Goal: Navigation & Orientation: Understand site structure

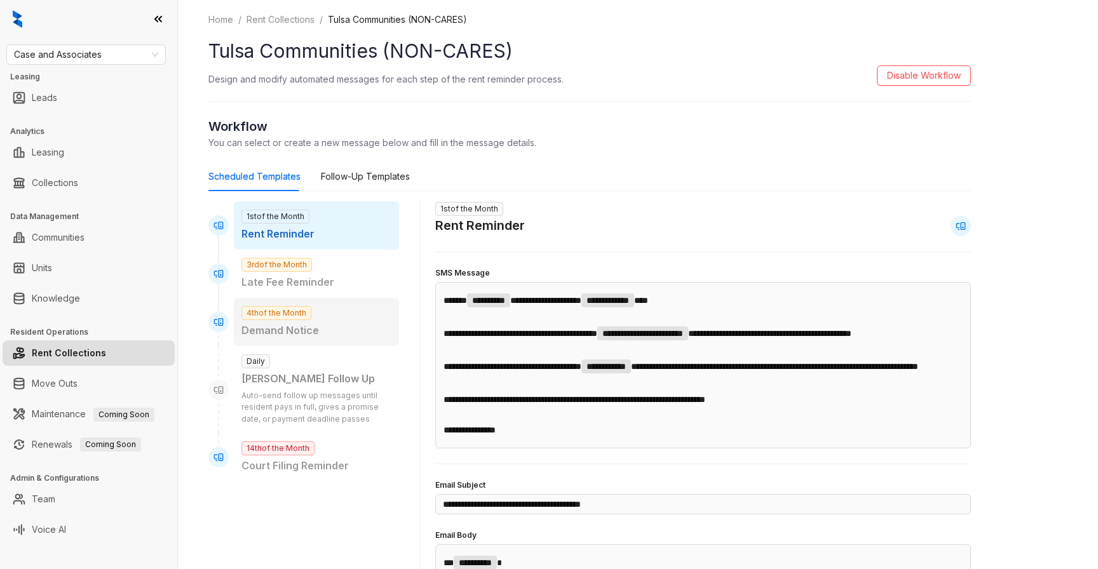
click at [292, 344] on div "4th of the Month Demand Notice" at bounding box center [316, 322] width 165 height 48
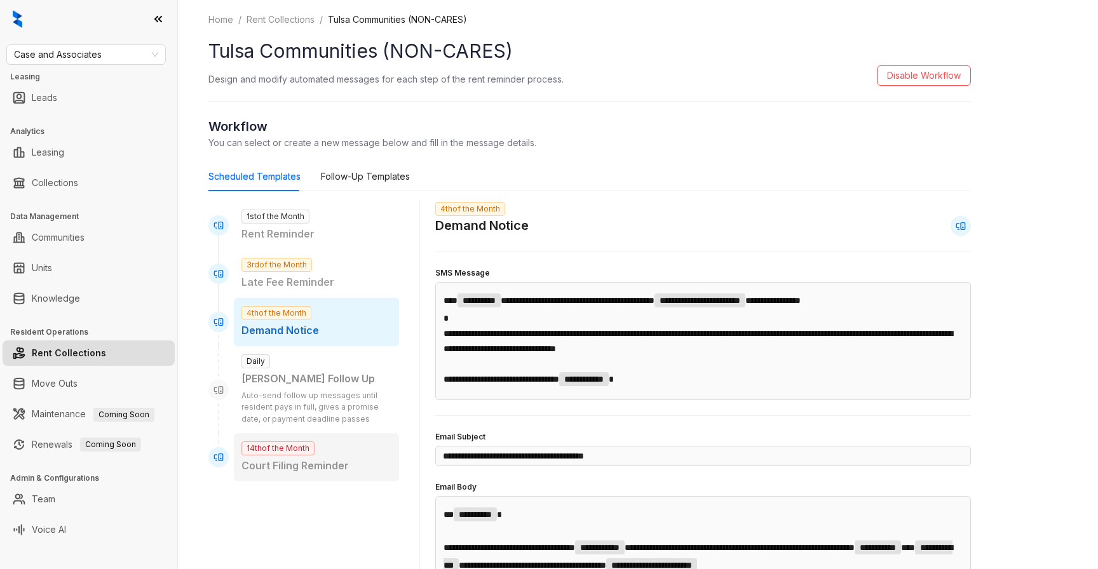
click at [336, 447] on div "14th of the Month Court Filing Reminder" at bounding box center [316, 457] width 165 height 48
type input "**********"
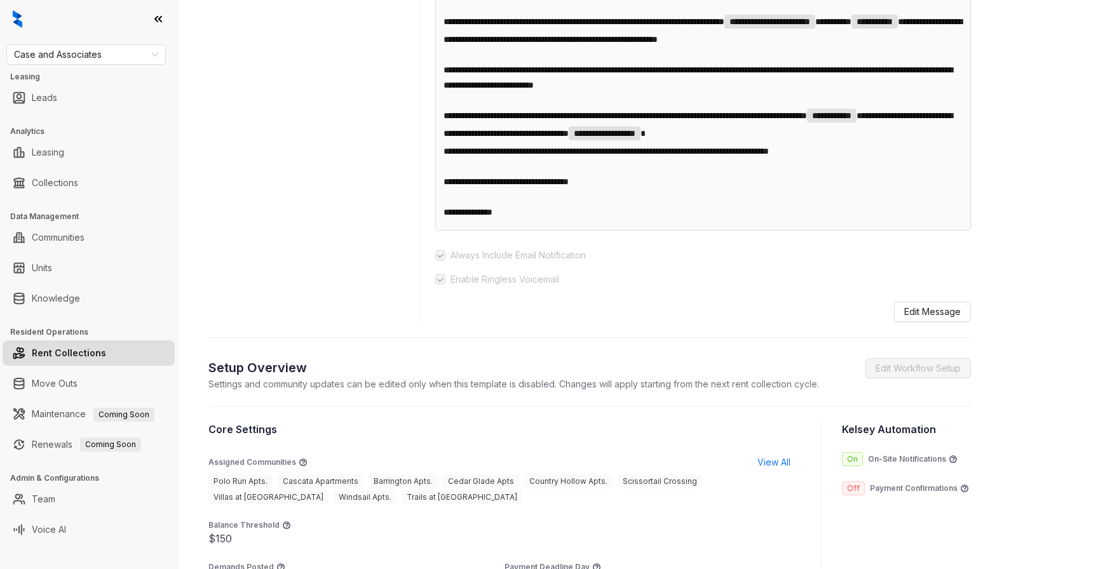
scroll to position [647, 0]
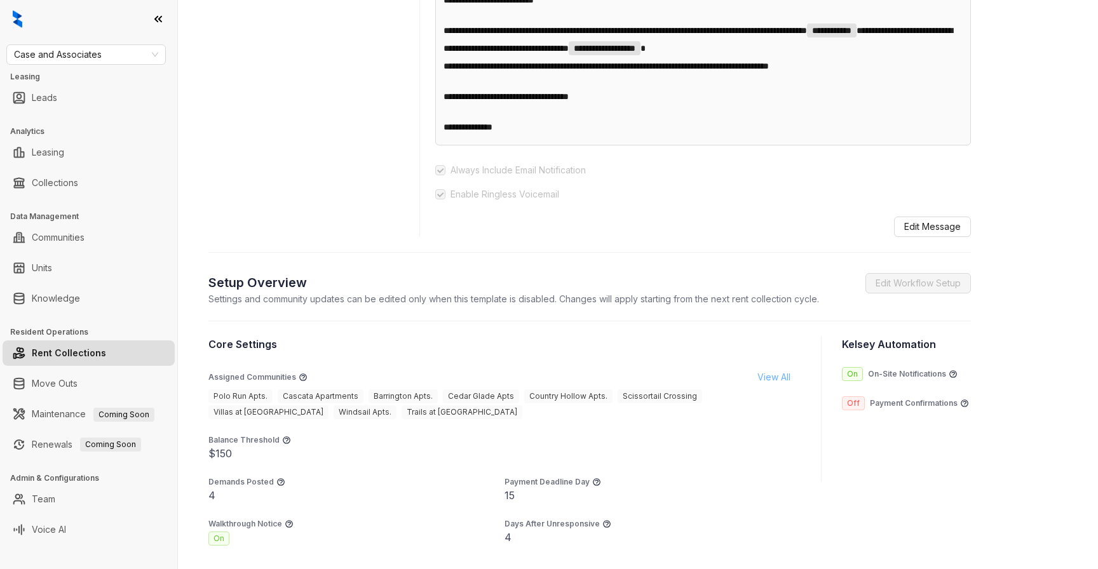
click at [763, 384] on span "View All" at bounding box center [774, 378] width 33 height 14
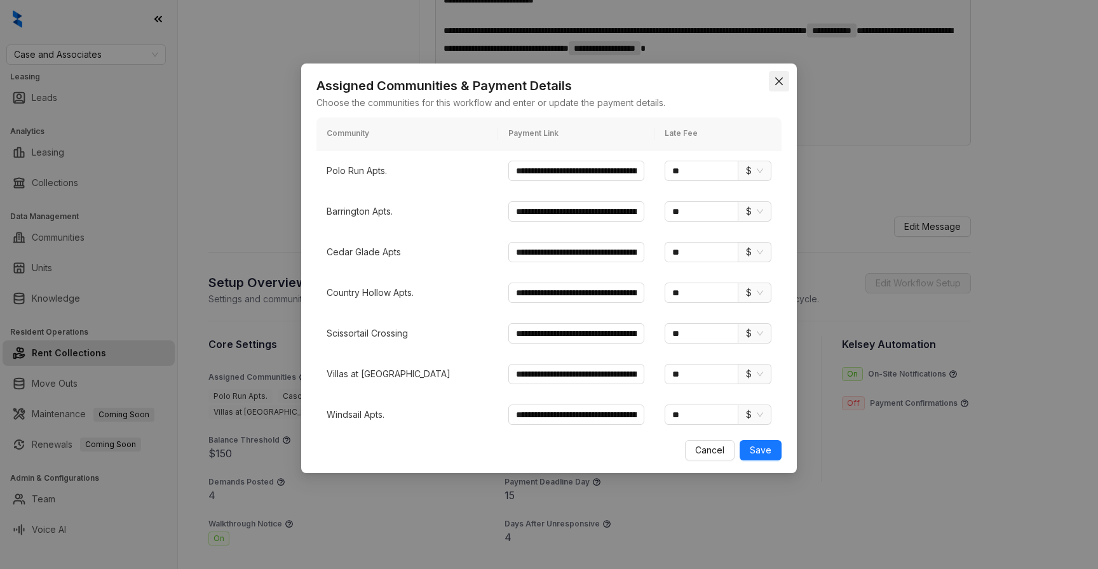
click at [779, 83] on icon "close" at bounding box center [779, 81] width 10 height 10
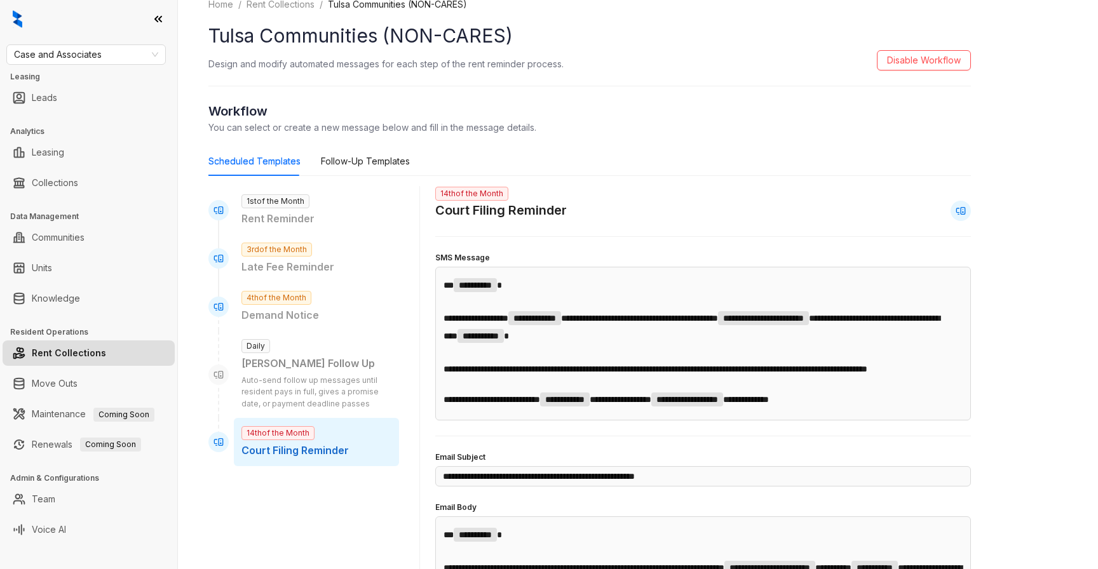
scroll to position [25, 0]
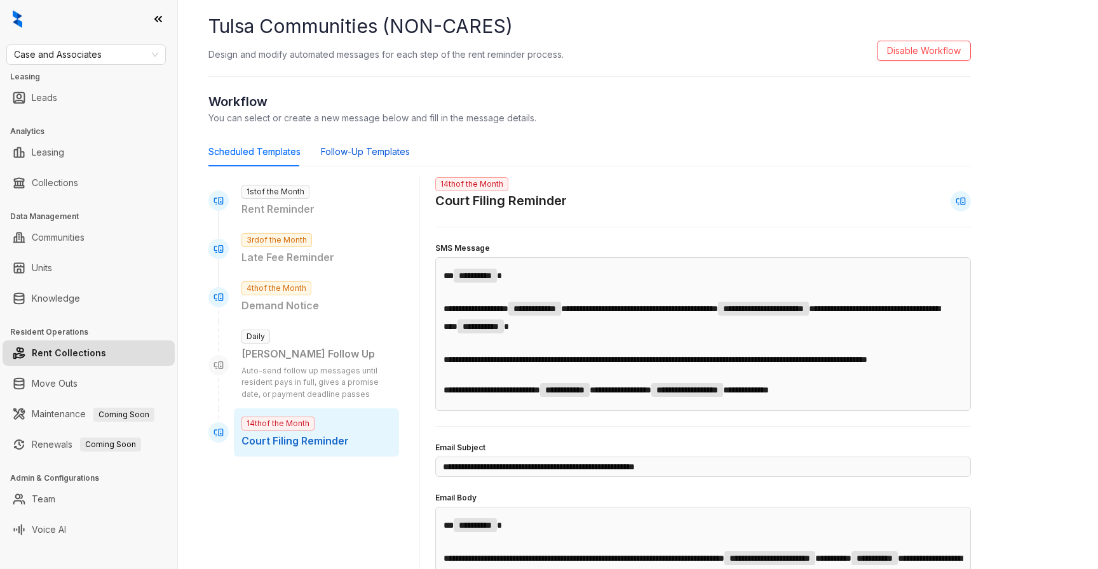
click at [363, 149] on div "Follow-Up Templates" at bounding box center [365, 152] width 89 height 14
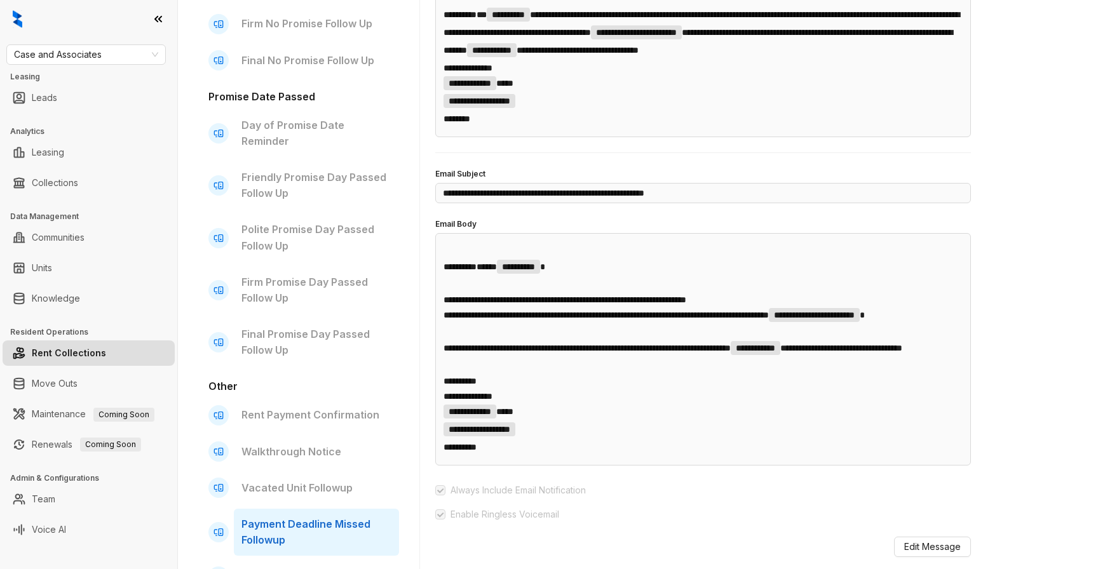
scroll to position [369, 0]
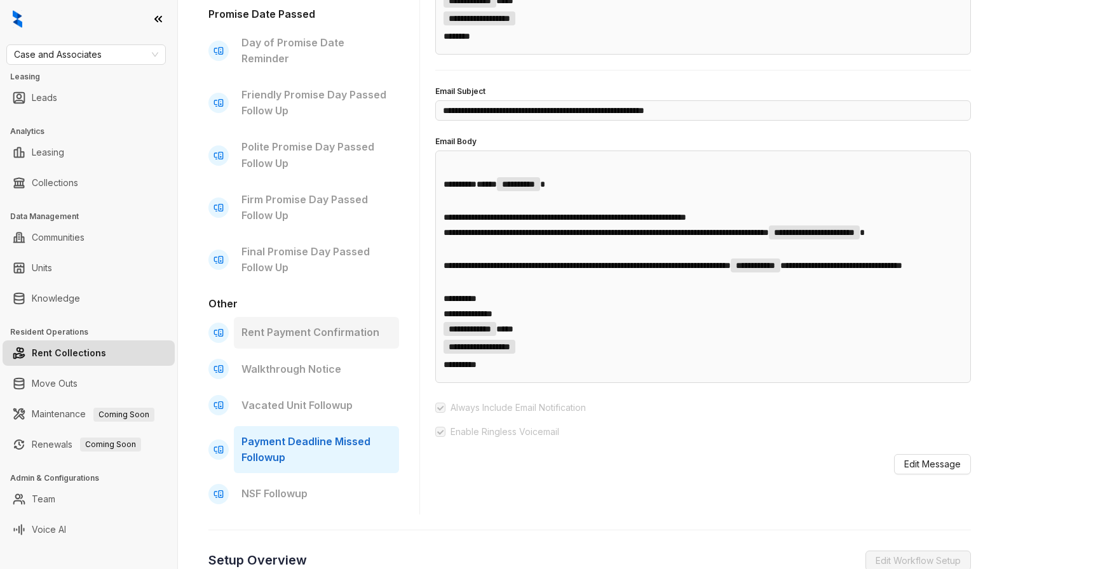
click at [355, 325] on p "Rent Payment Confirmation" at bounding box center [316, 333] width 150 height 16
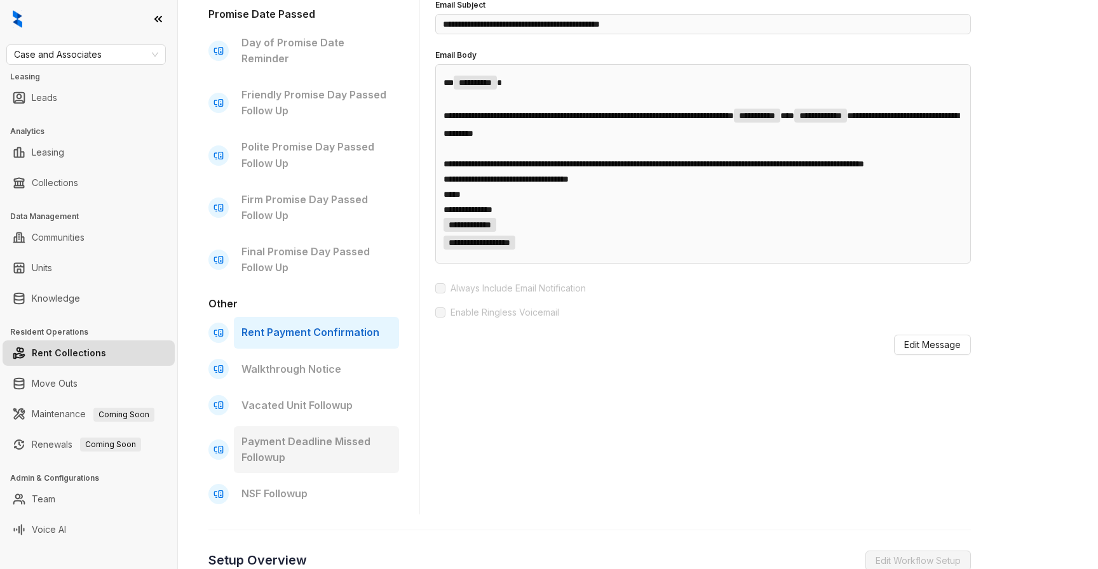
click at [294, 451] on div "Payment Deadline Missed Followup" at bounding box center [316, 449] width 165 height 47
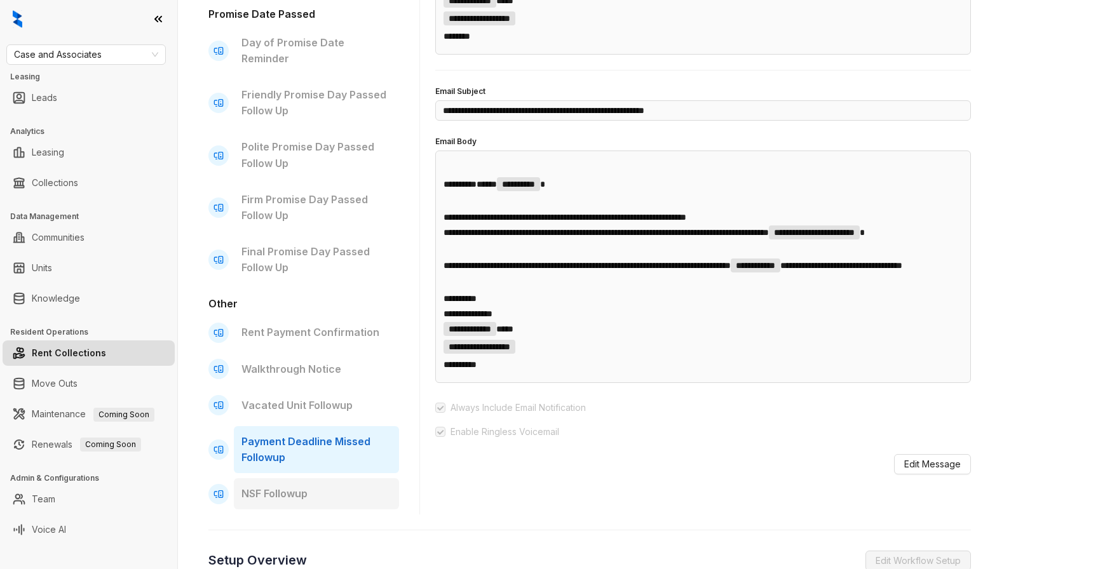
click at [294, 479] on div "NSF Followup" at bounding box center [316, 494] width 165 height 31
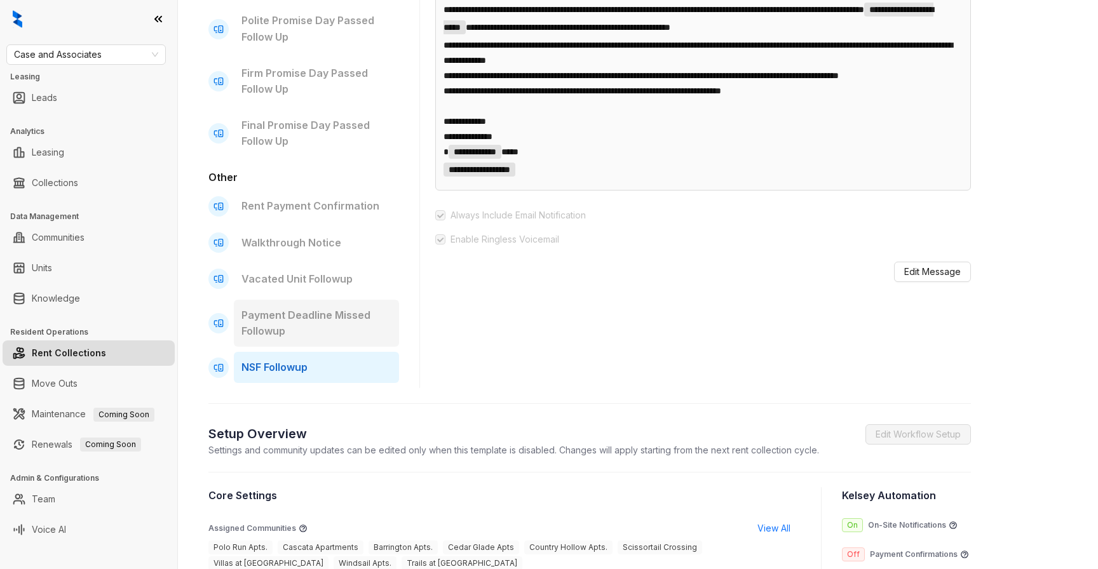
scroll to position [567, 0]
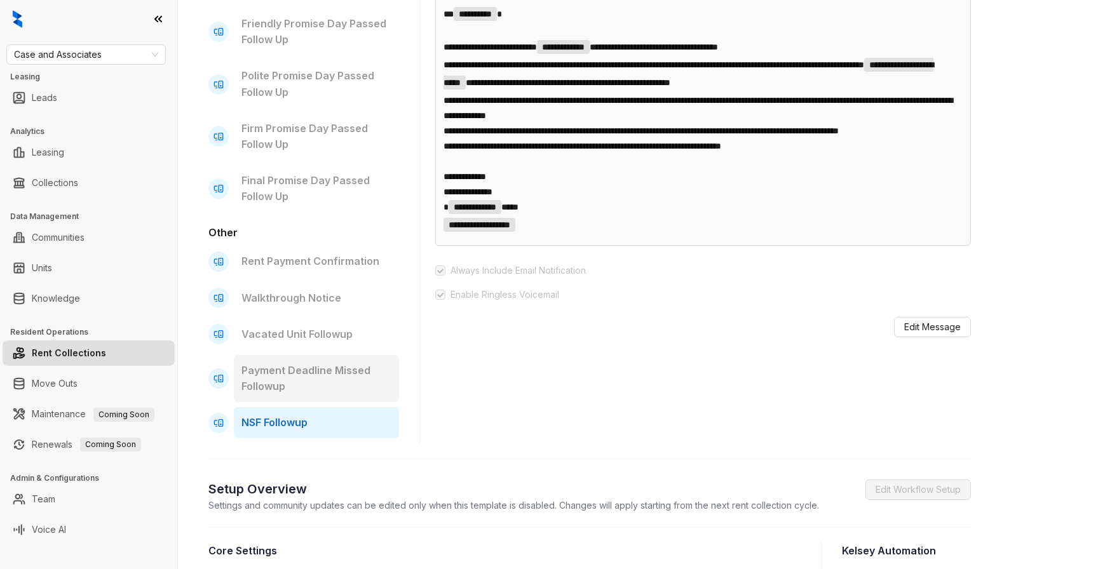
click at [341, 363] on p "Payment Deadline Missed Followup" at bounding box center [316, 379] width 150 height 32
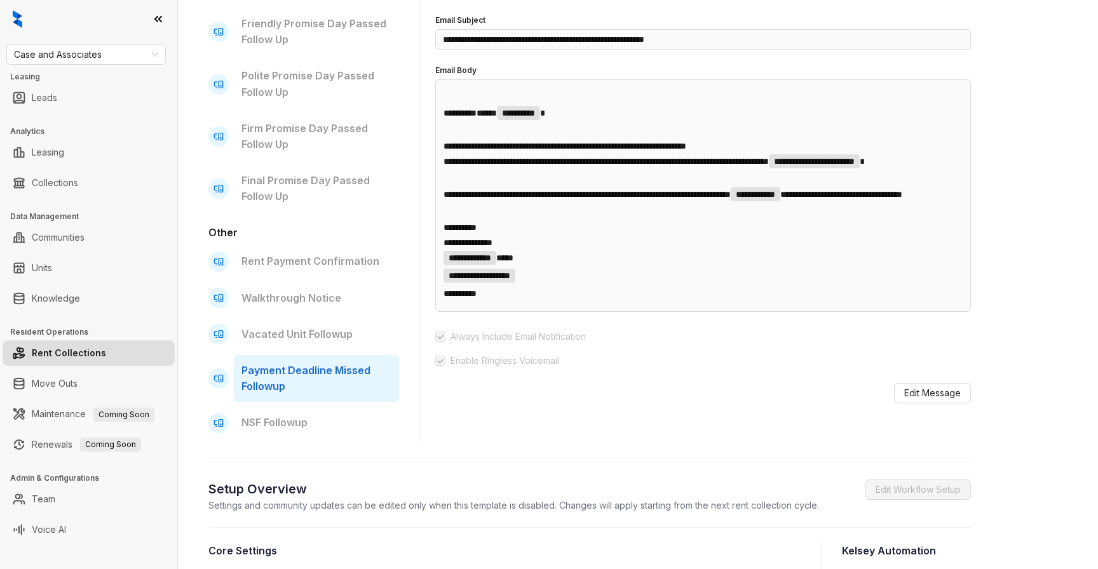
scroll to position [341, 0]
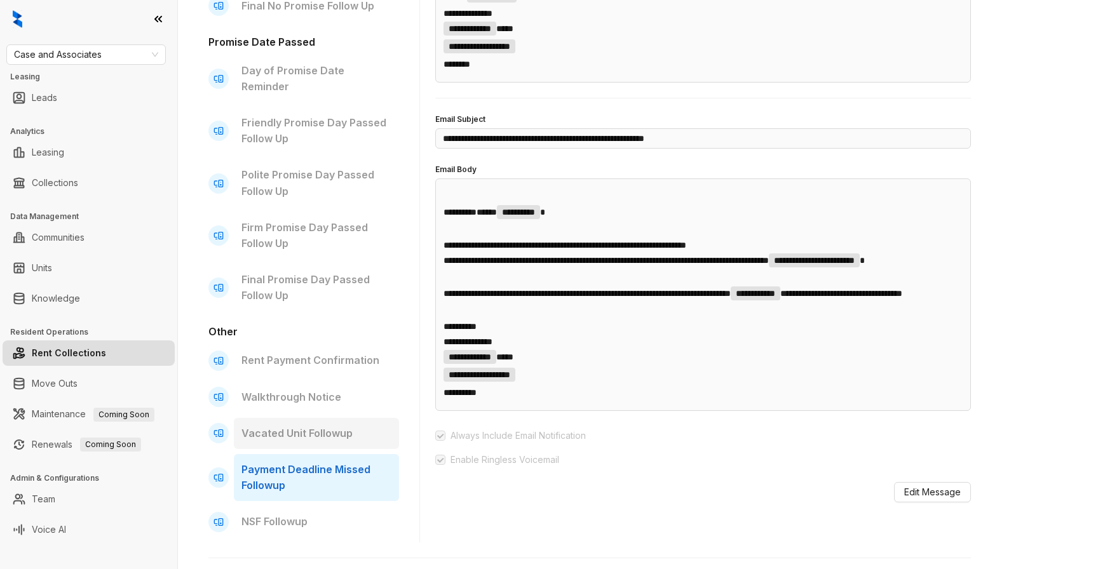
click at [339, 426] on p "Vacated Unit Followup" at bounding box center [316, 434] width 150 height 16
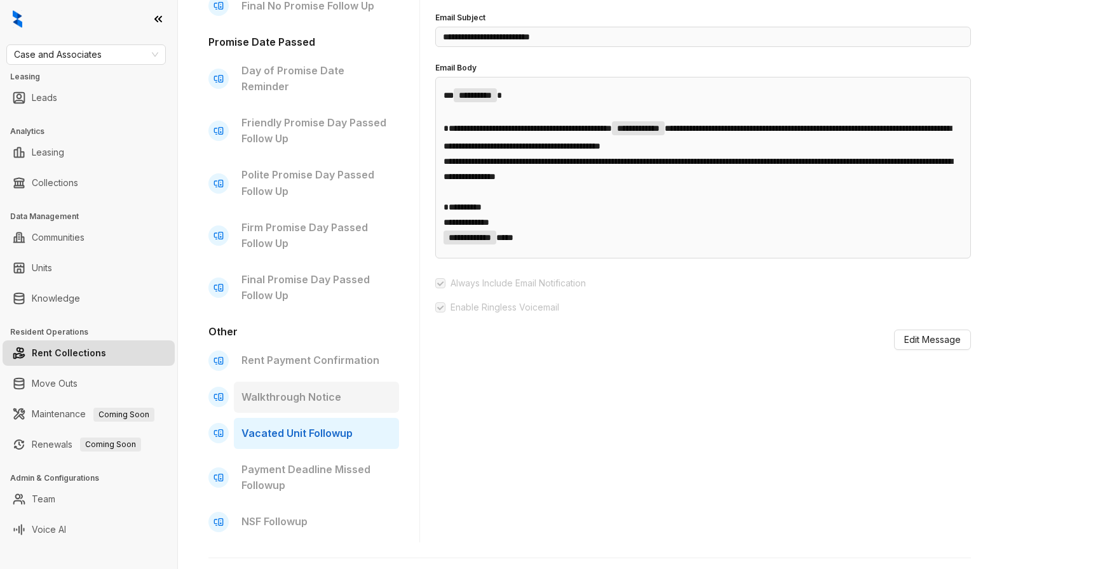
click at [341, 390] on p "Walkthrough Notice" at bounding box center [316, 398] width 150 height 16
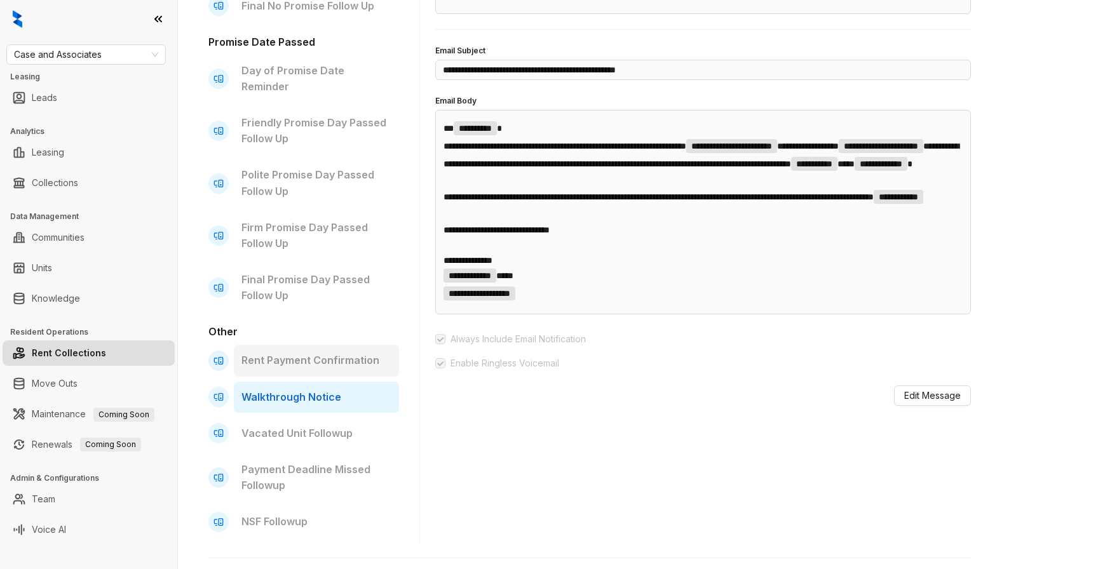
click at [343, 353] on p "Rent Payment Confirmation" at bounding box center [316, 361] width 150 height 16
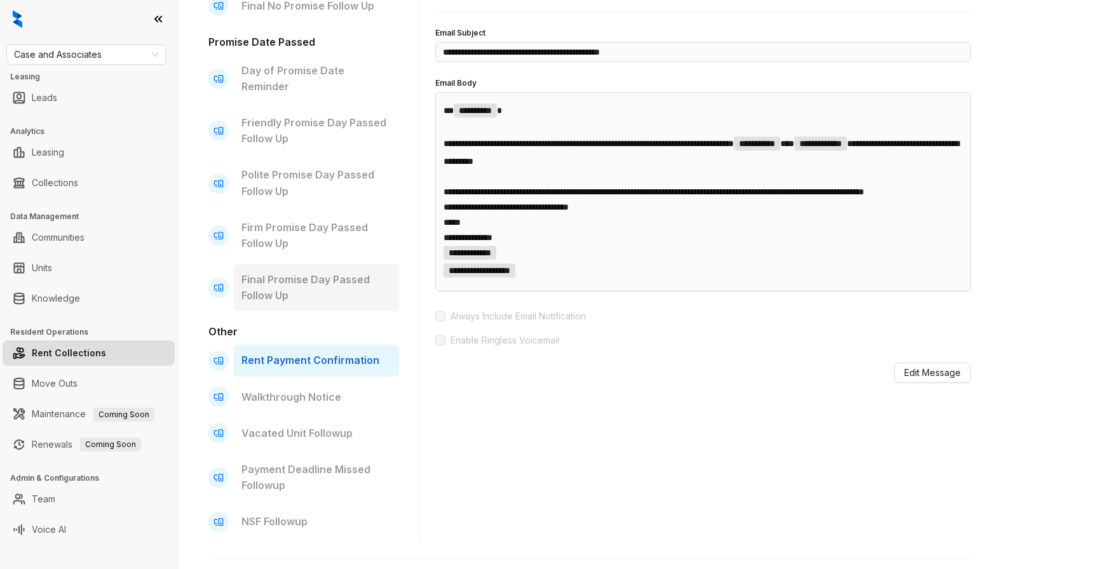
click at [342, 284] on p "Final Promise Day Passed Follow Up" at bounding box center [316, 288] width 150 height 32
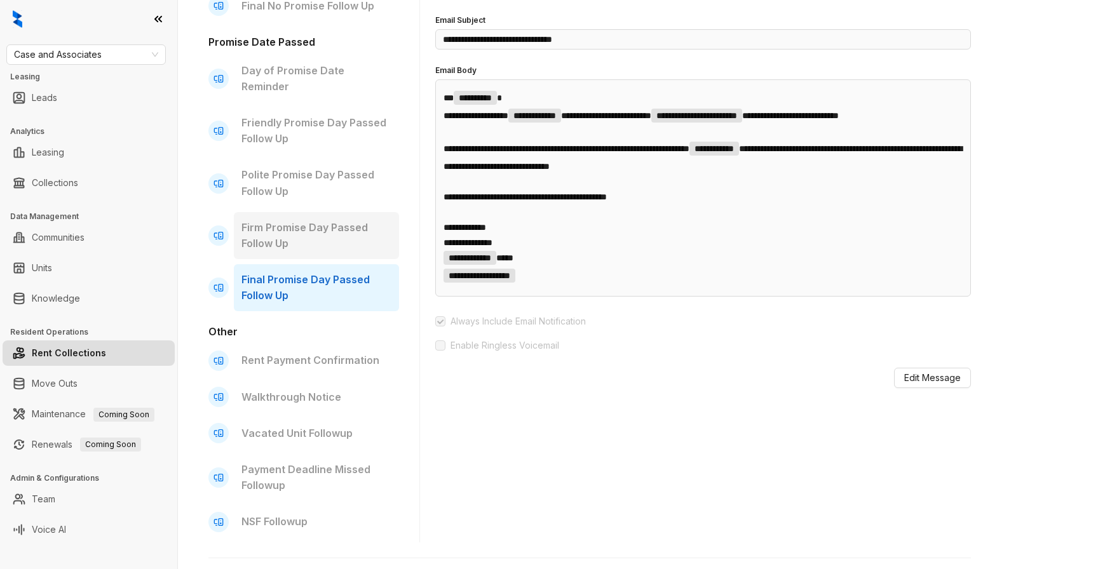
click at [343, 224] on p "Firm Promise Day Passed Follow Up" at bounding box center [316, 236] width 150 height 32
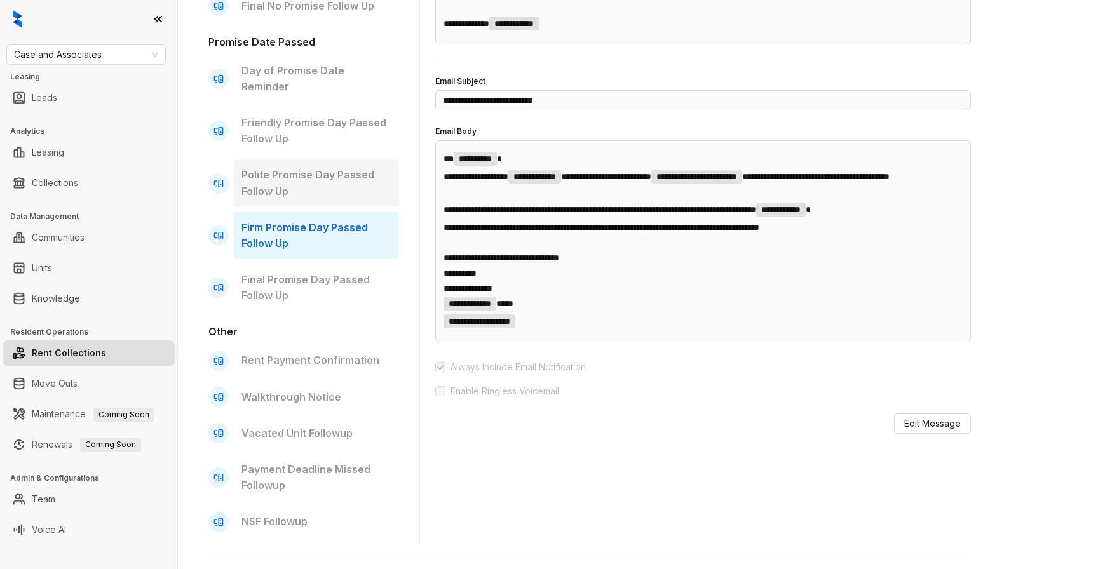
click at [344, 187] on div "Polite Promise Day Passed Follow Up" at bounding box center [316, 183] width 165 height 47
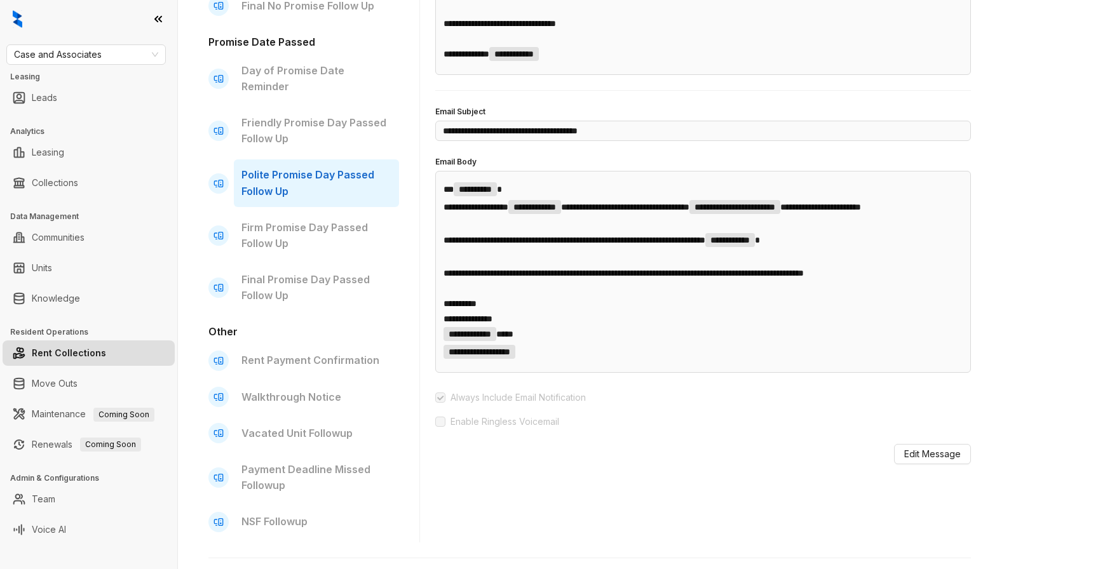
click at [346, 141] on div "No Promise Date Friendly No Promise Follow Up Polite No Promise Follow Up Firm …" at bounding box center [303, 201] width 191 height 683
click at [350, 126] on p "Friendly Promise Day Passed Follow Up" at bounding box center [316, 131] width 150 height 32
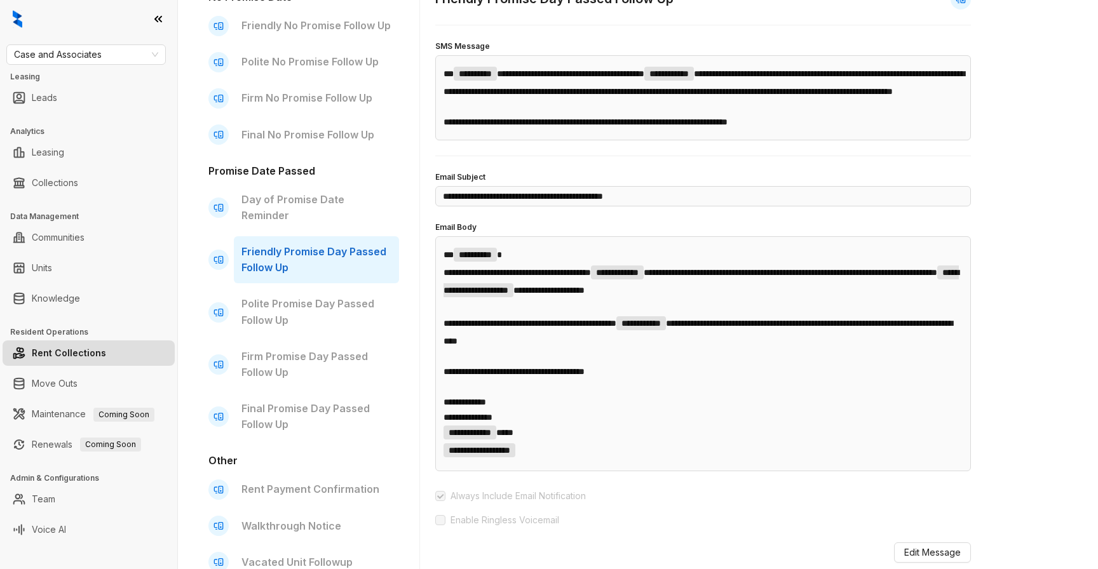
scroll to position [185, 0]
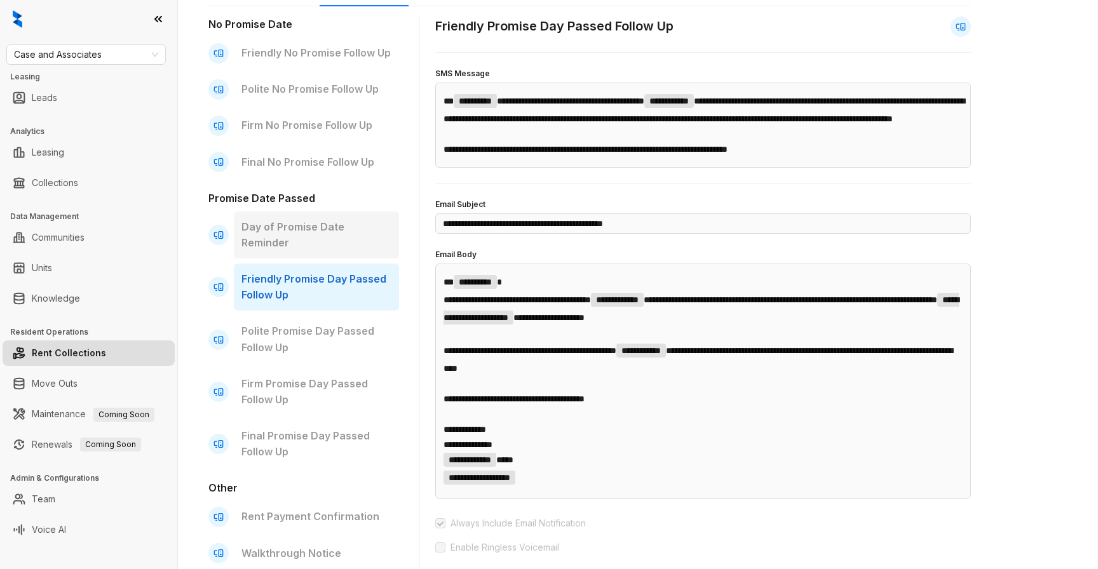
click at [342, 221] on p "Day of Promise Date Reminder" at bounding box center [316, 235] width 150 height 32
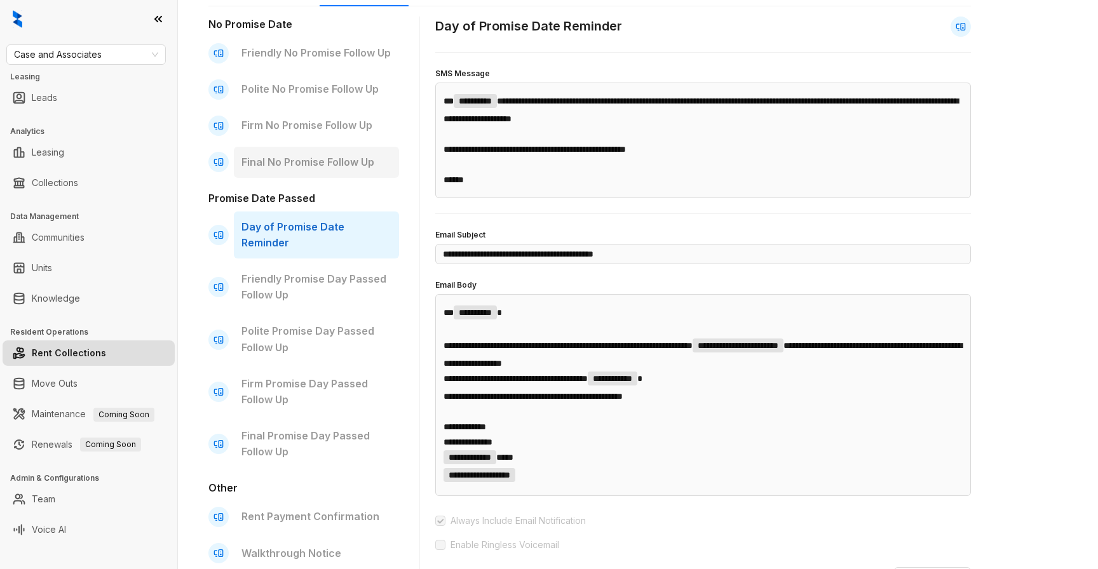
click at [354, 170] on div "Final No Promise Follow Up" at bounding box center [316, 162] width 165 height 31
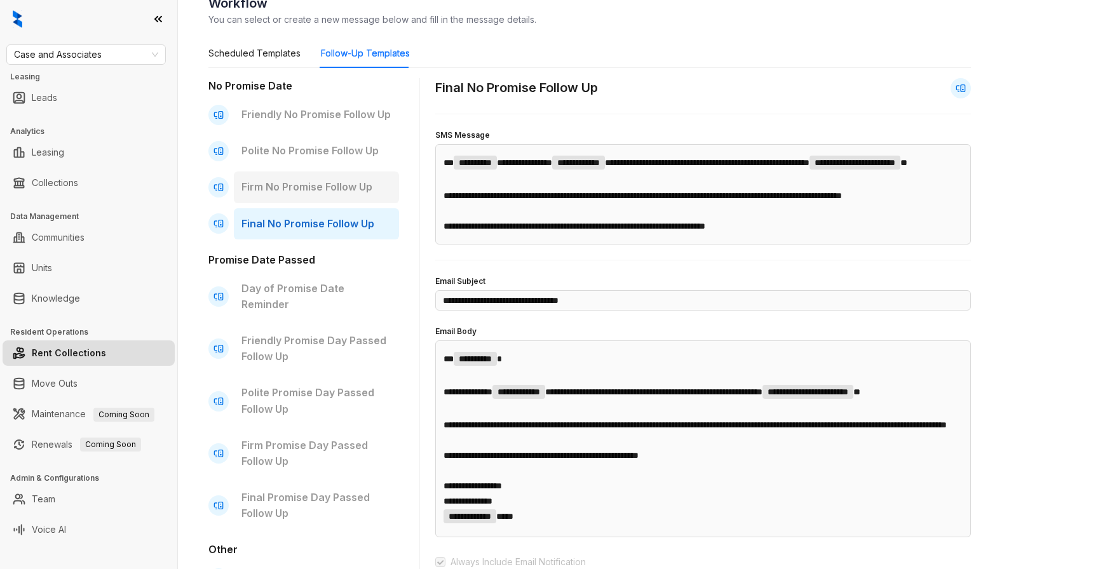
scroll to position [122, 0]
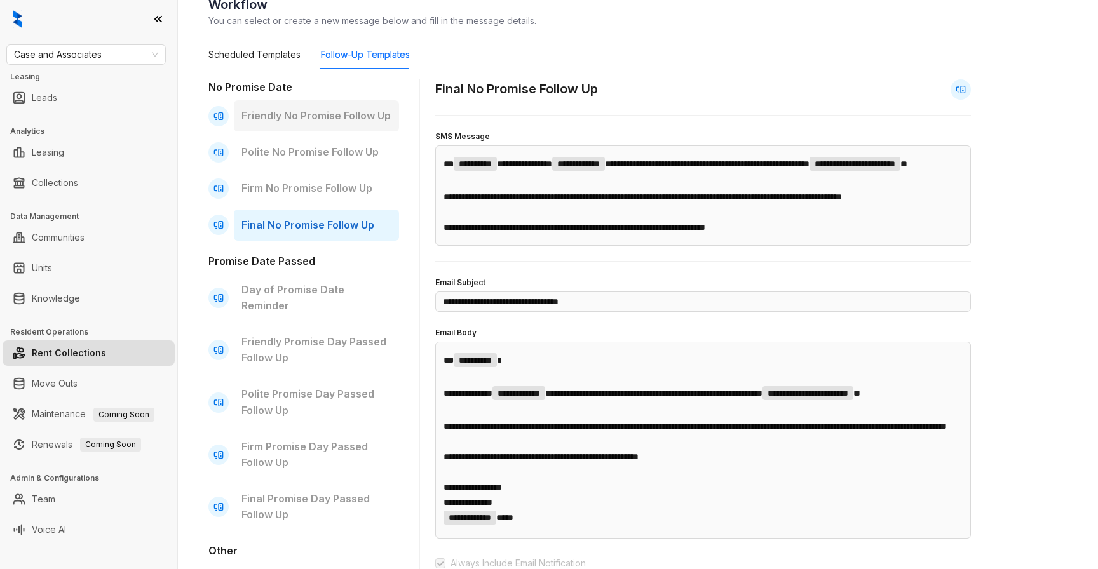
click at [364, 119] on p "Friendly No Promise Follow Up" at bounding box center [316, 116] width 150 height 16
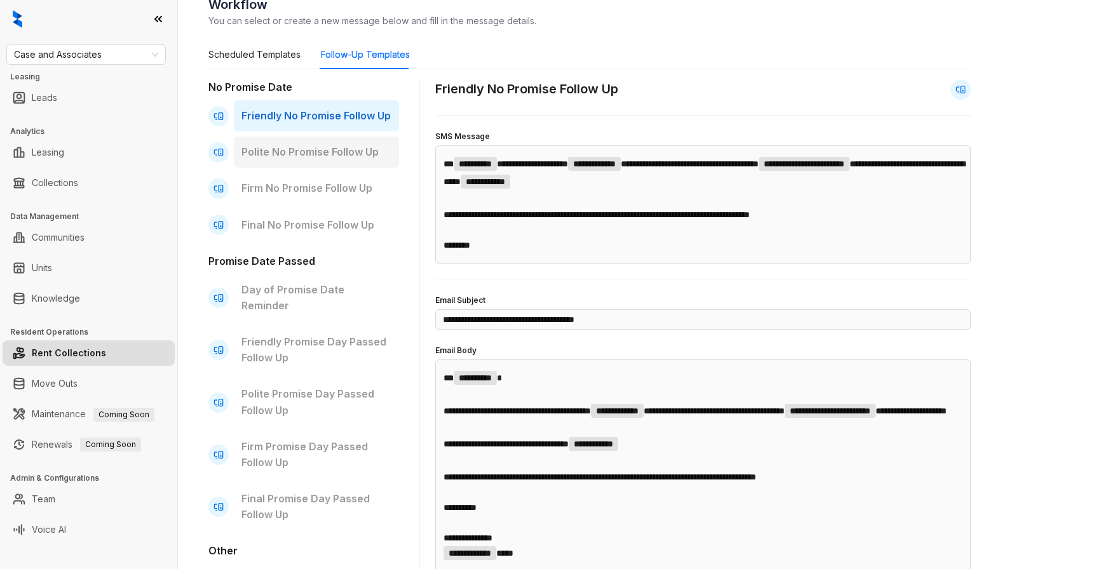
click at [356, 153] on p "Polite No Promise Follow Up" at bounding box center [316, 152] width 150 height 16
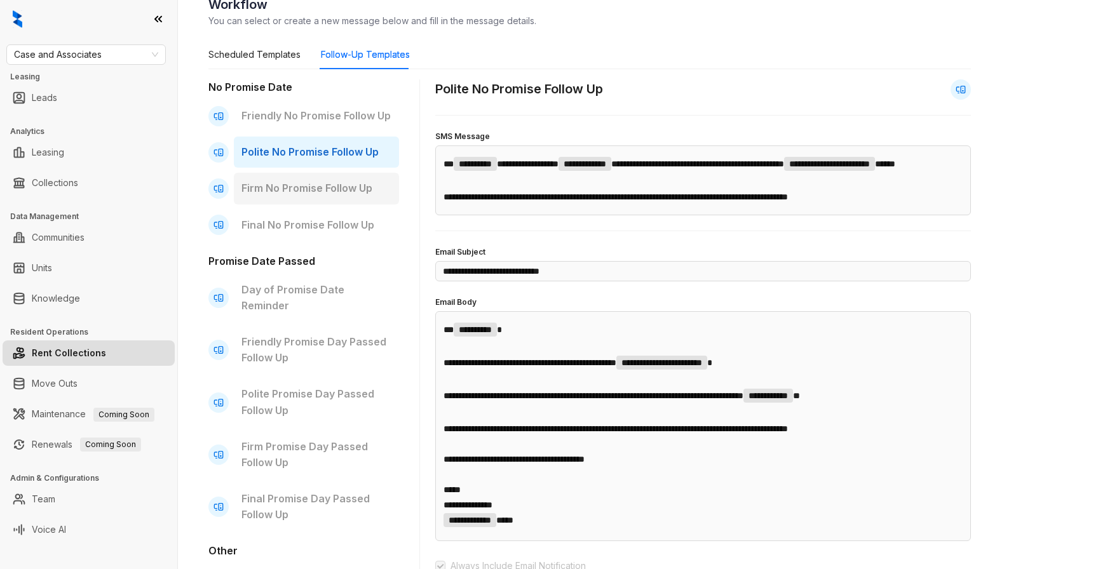
click at [343, 182] on p "Firm No Promise Follow Up" at bounding box center [316, 188] width 150 height 16
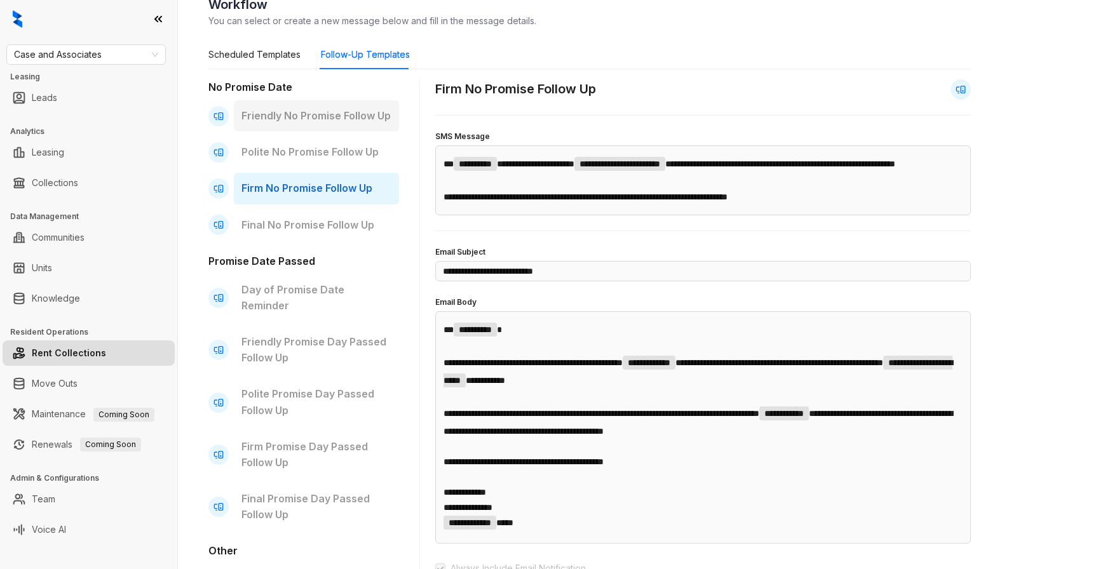
click at [350, 128] on div "Friendly No Promise Follow Up" at bounding box center [316, 115] width 165 height 31
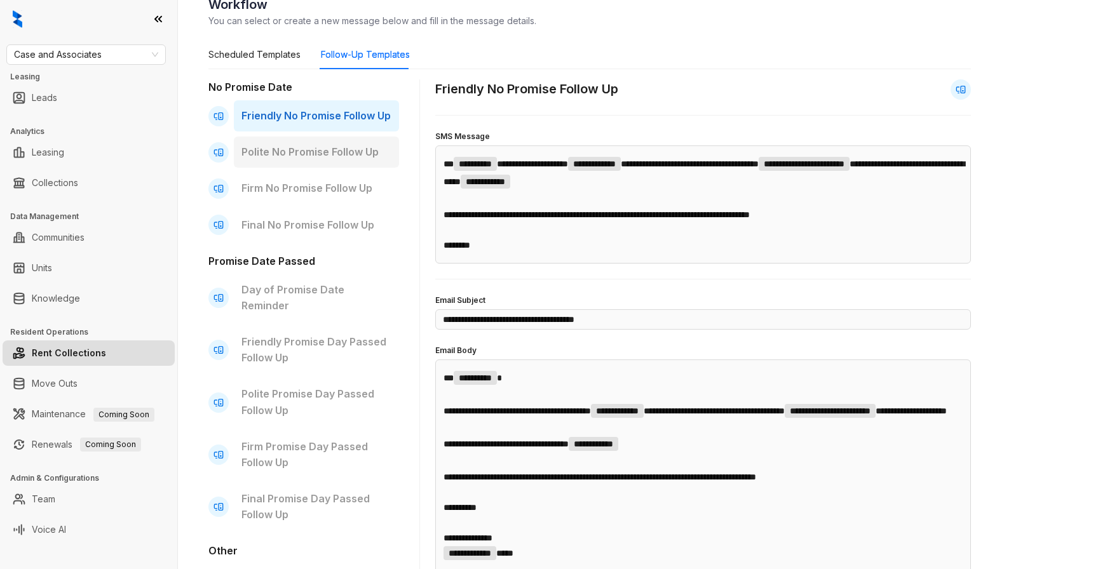
click at [344, 145] on p "Polite No Promise Follow Up" at bounding box center [316, 152] width 150 height 16
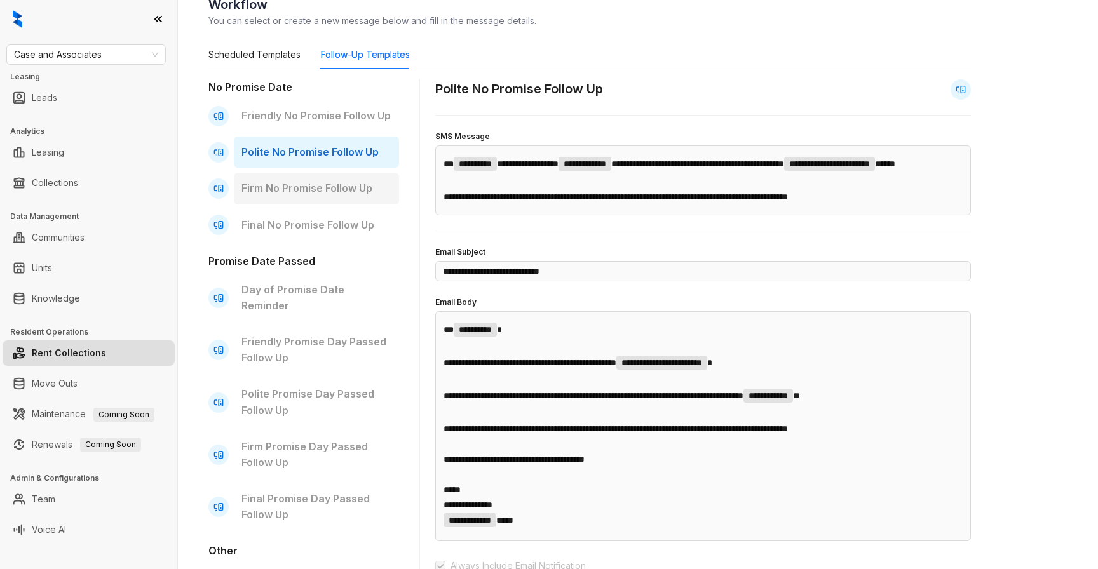
click at [342, 189] on p "Firm No Promise Follow Up" at bounding box center [316, 188] width 150 height 16
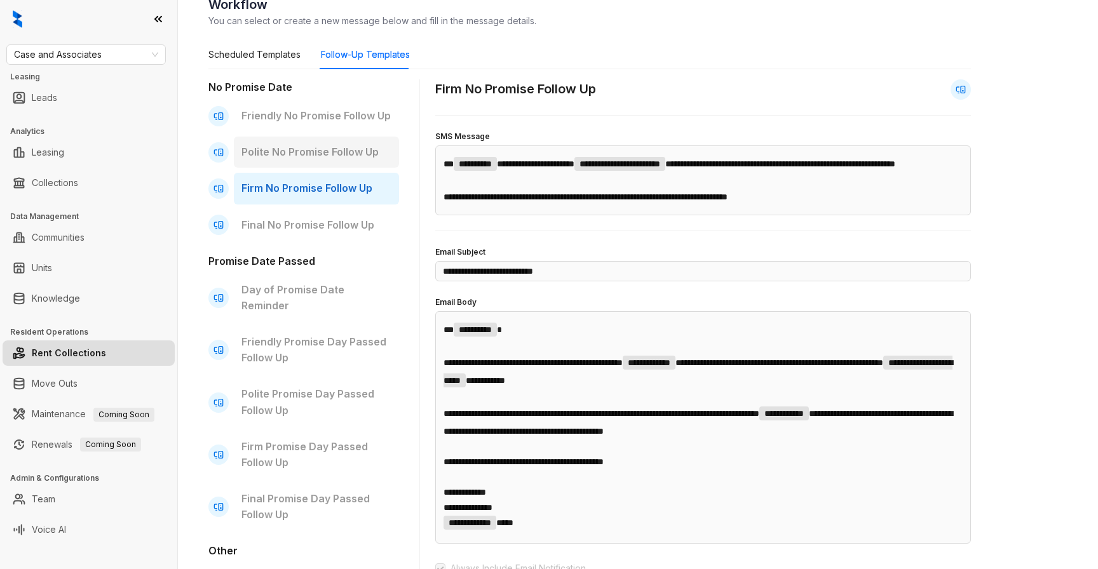
click at [344, 161] on div "Polite No Promise Follow Up" at bounding box center [316, 152] width 165 height 31
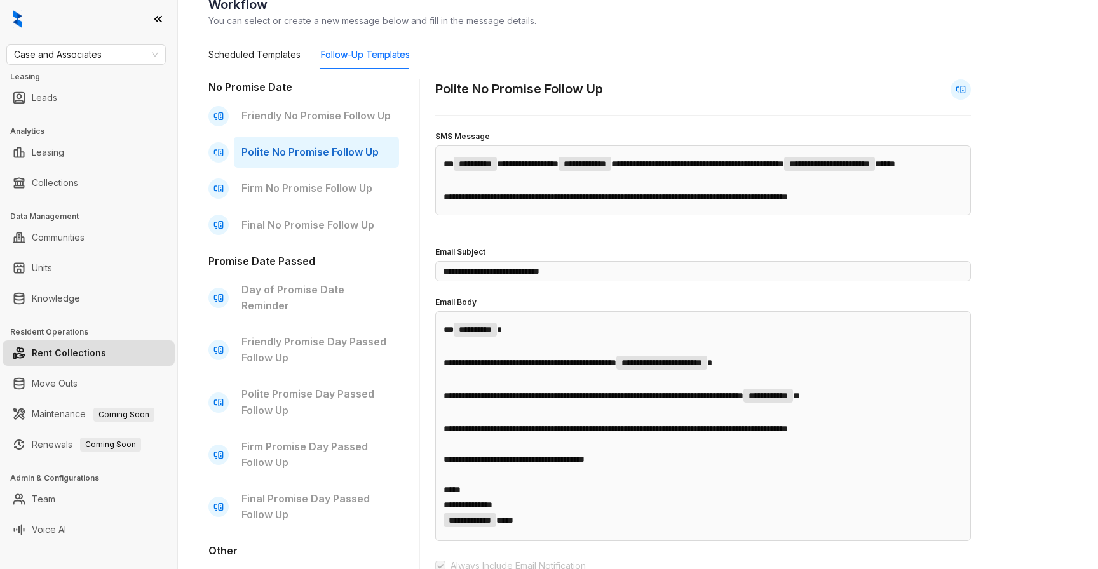
click at [339, 143] on div "Polite No Promise Follow Up" at bounding box center [316, 152] width 165 height 31
click at [344, 128] on div "Friendly No Promise Follow Up" at bounding box center [316, 115] width 165 height 31
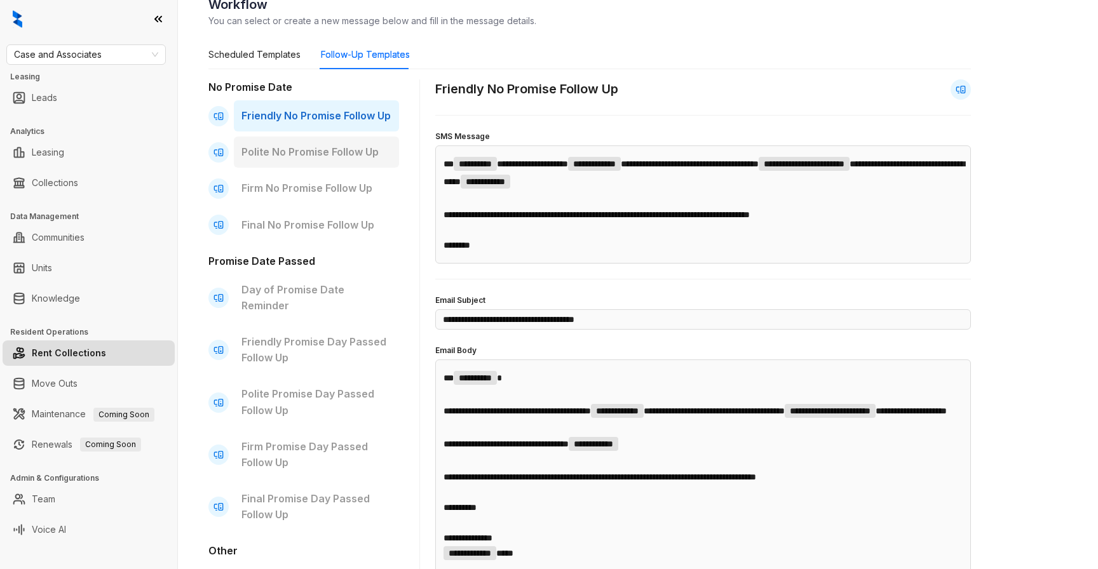
click at [342, 146] on p "Polite No Promise Follow Up" at bounding box center [316, 152] width 150 height 16
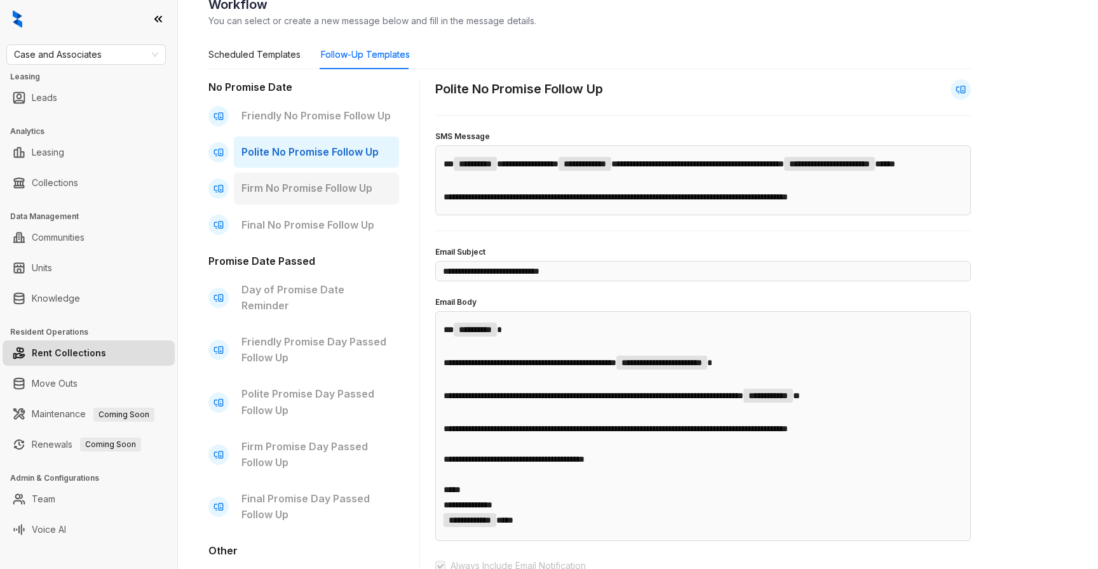
click at [323, 179] on div "Firm No Promise Follow Up" at bounding box center [316, 188] width 165 height 31
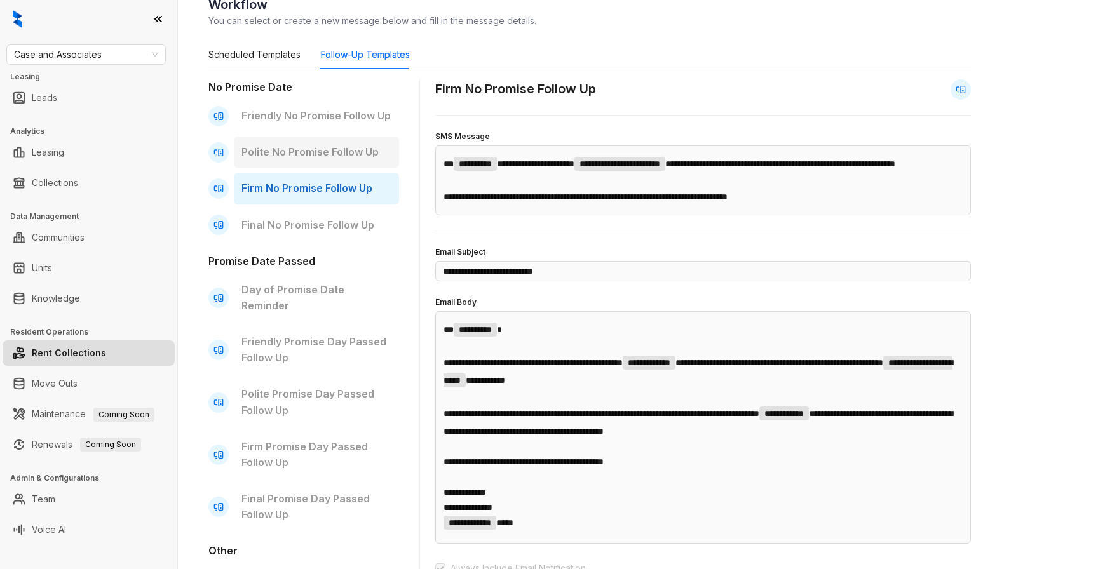
click at [325, 154] on p "Polite No Promise Follow Up" at bounding box center [316, 152] width 150 height 16
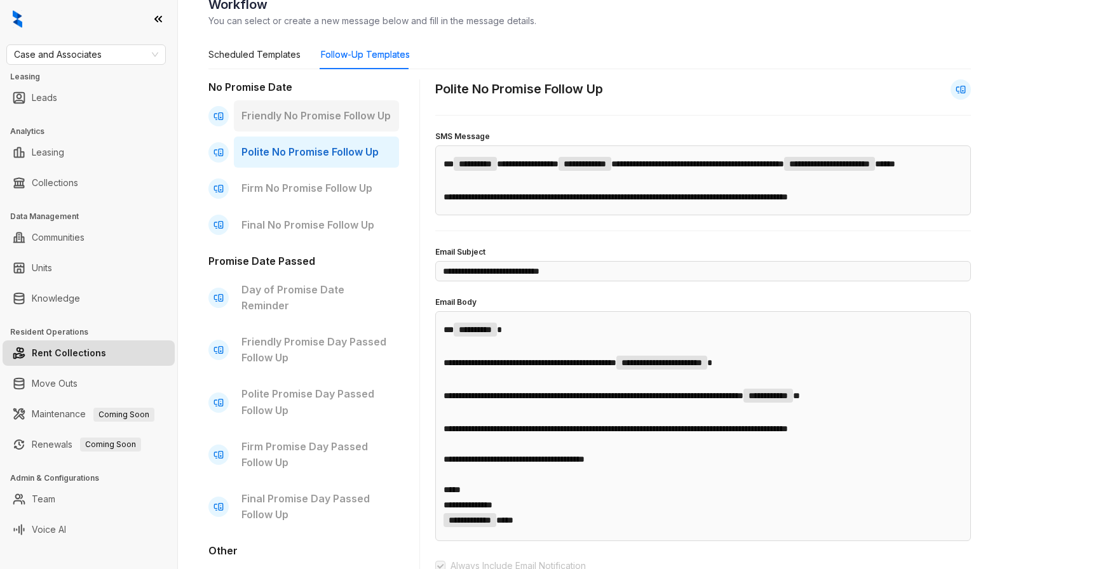
click at [329, 131] on div "Friendly No Promise Follow Up" at bounding box center [316, 115] width 165 height 31
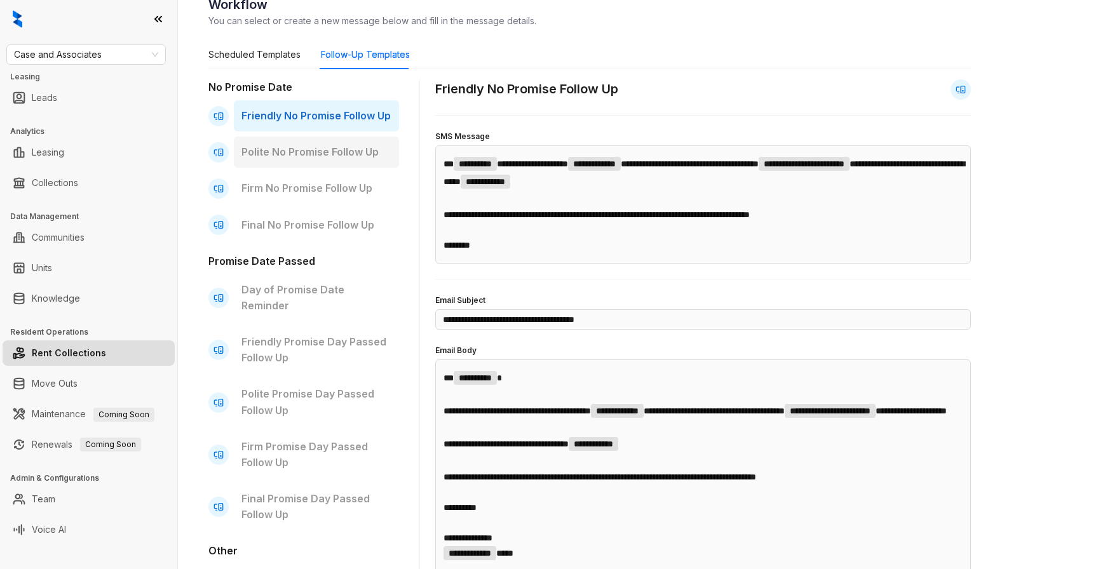
click at [334, 148] on p "Polite No Promise Follow Up" at bounding box center [316, 152] width 150 height 16
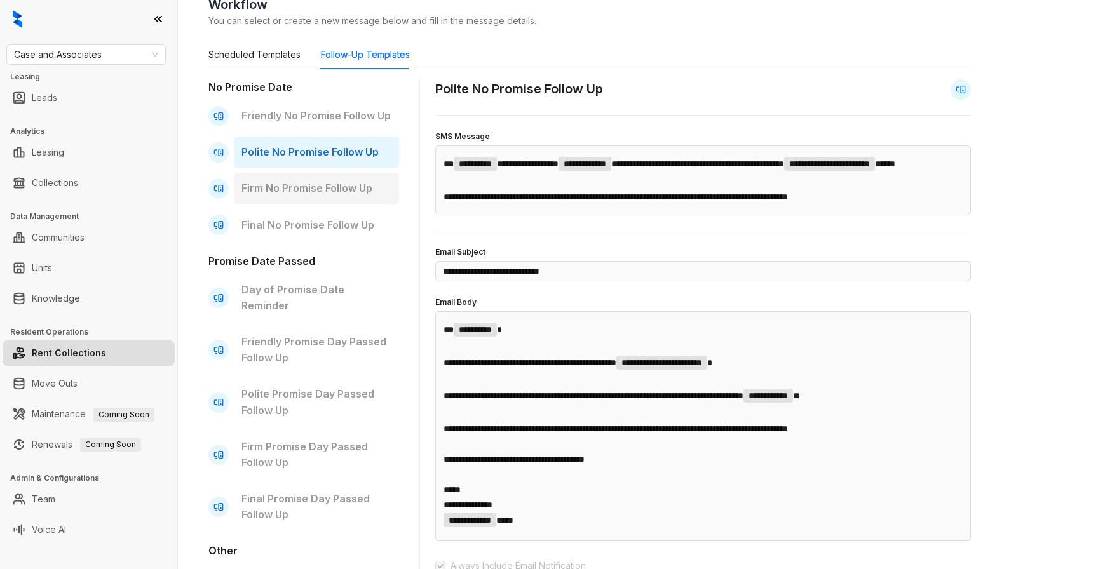
click at [333, 182] on p "Firm No Promise Follow Up" at bounding box center [316, 188] width 150 height 16
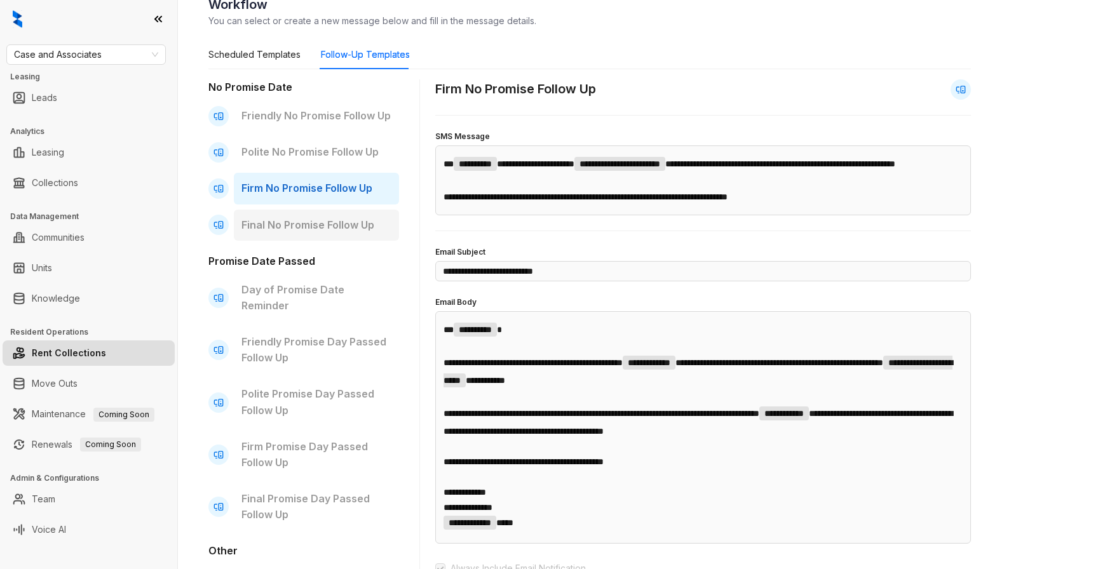
click at [329, 217] on p "Final No Promise Follow Up" at bounding box center [316, 225] width 150 height 16
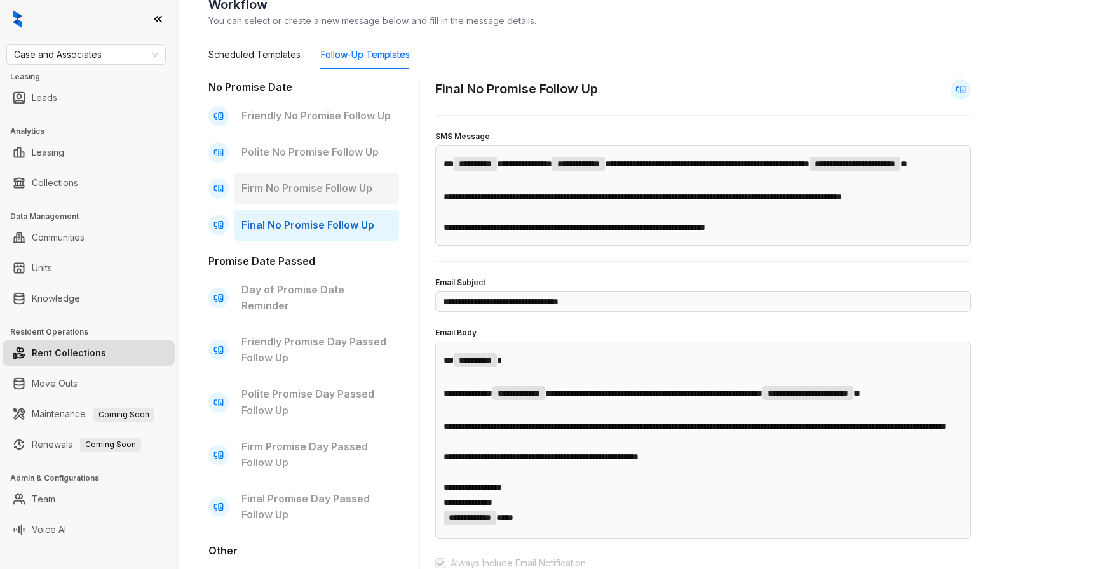
click at [329, 194] on p "Firm No Promise Follow Up" at bounding box center [316, 188] width 150 height 16
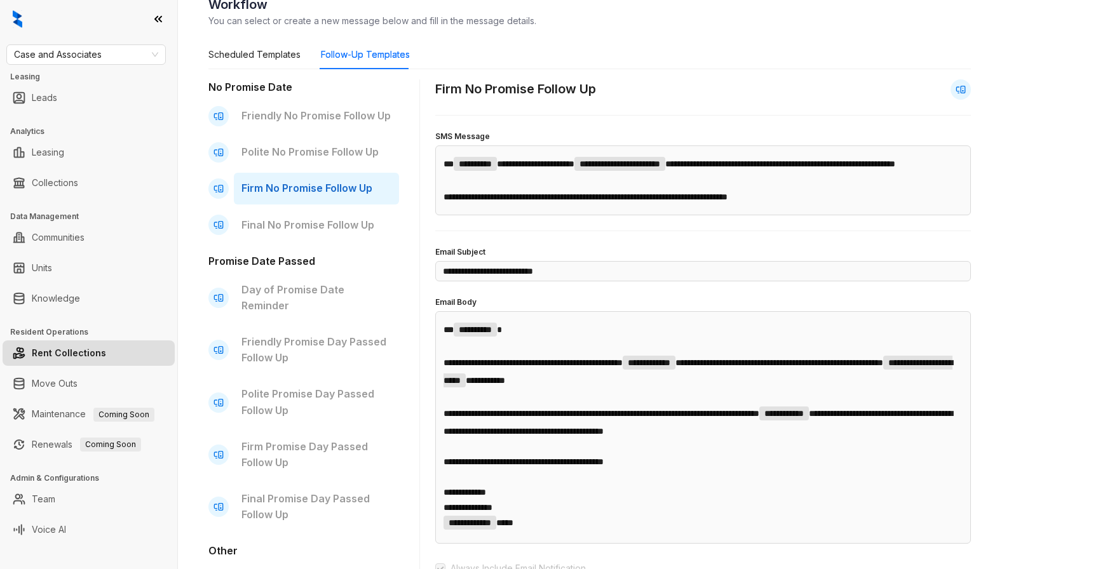
click at [332, 169] on div "No Promise Date Friendly No Promise Follow Up Polite No Promise Follow Up Firm …" at bounding box center [303, 420] width 191 height 683
click at [327, 154] on p "Polite No Promise Follow Up" at bounding box center [316, 152] width 150 height 16
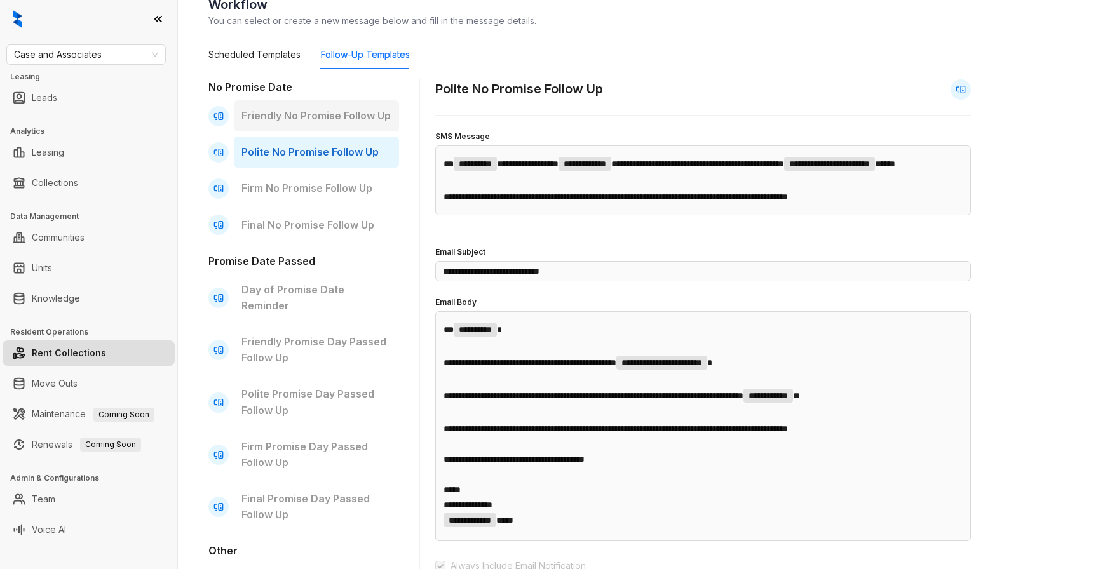
click at [332, 126] on div "Friendly No Promise Follow Up" at bounding box center [316, 115] width 165 height 31
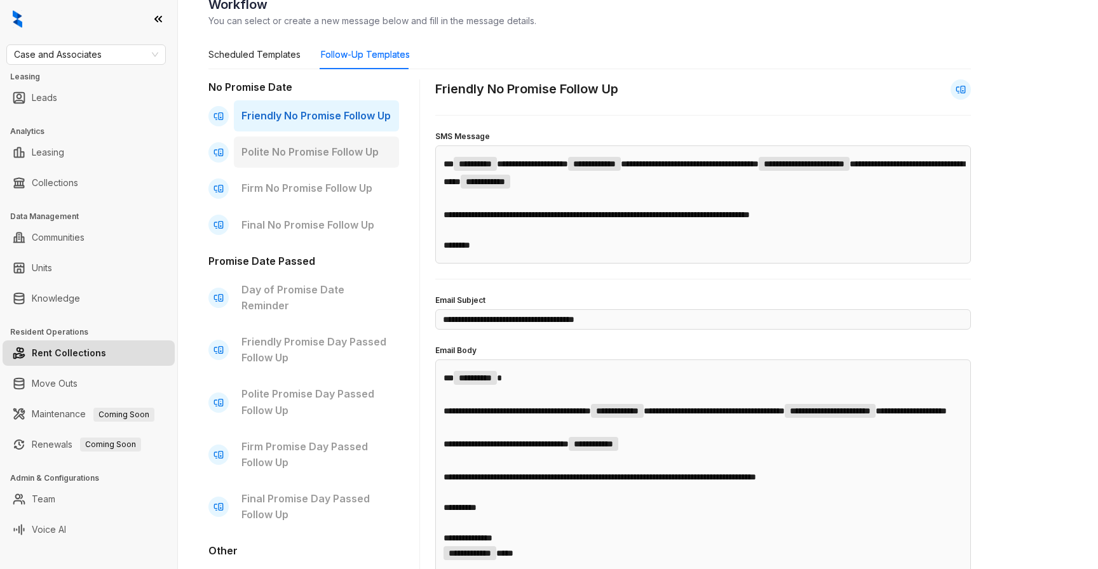
click at [316, 154] on p "Polite No Promise Follow Up" at bounding box center [316, 152] width 150 height 16
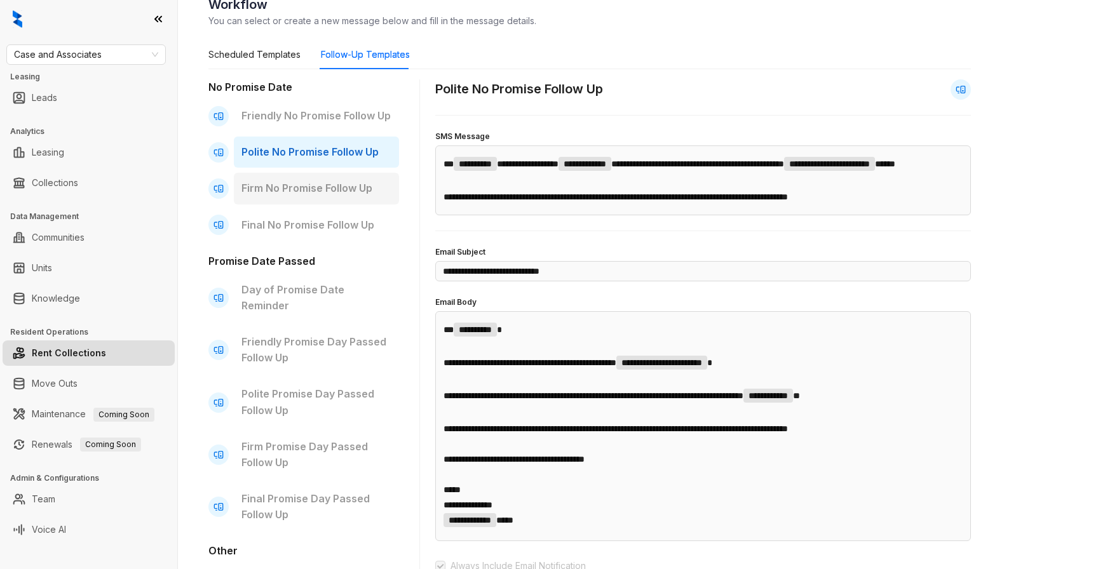
click at [320, 175] on div "Firm No Promise Follow Up" at bounding box center [316, 188] width 165 height 31
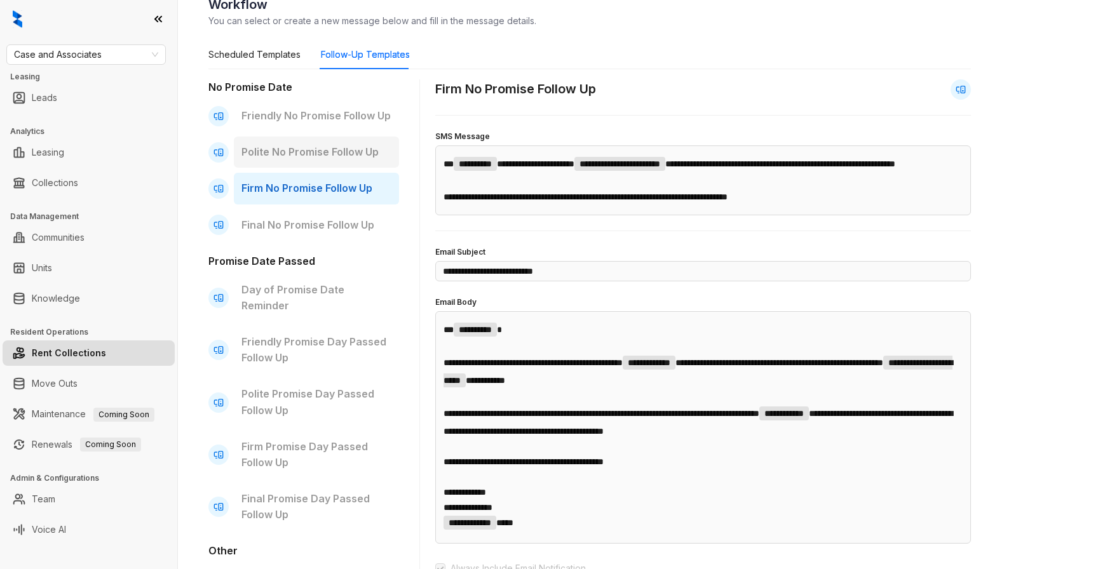
click at [348, 153] on p "Polite No Promise Follow Up" at bounding box center [316, 152] width 150 height 16
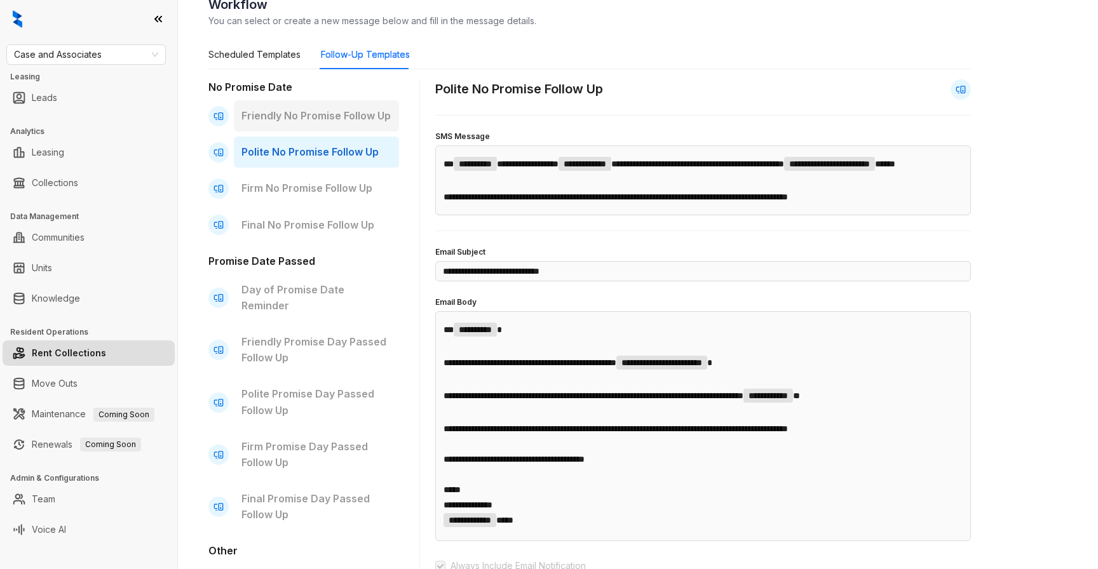
click at [351, 117] on p "Friendly No Promise Follow Up" at bounding box center [316, 116] width 150 height 16
type input "**********"
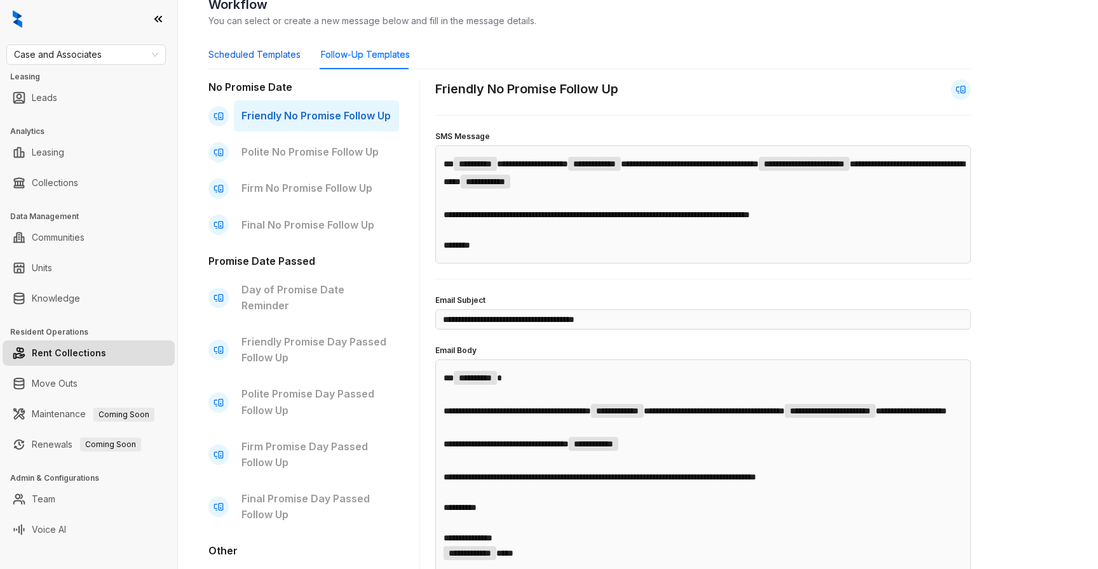
click at [294, 58] on div "Scheduled Templates" at bounding box center [254, 55] width 92 height 14
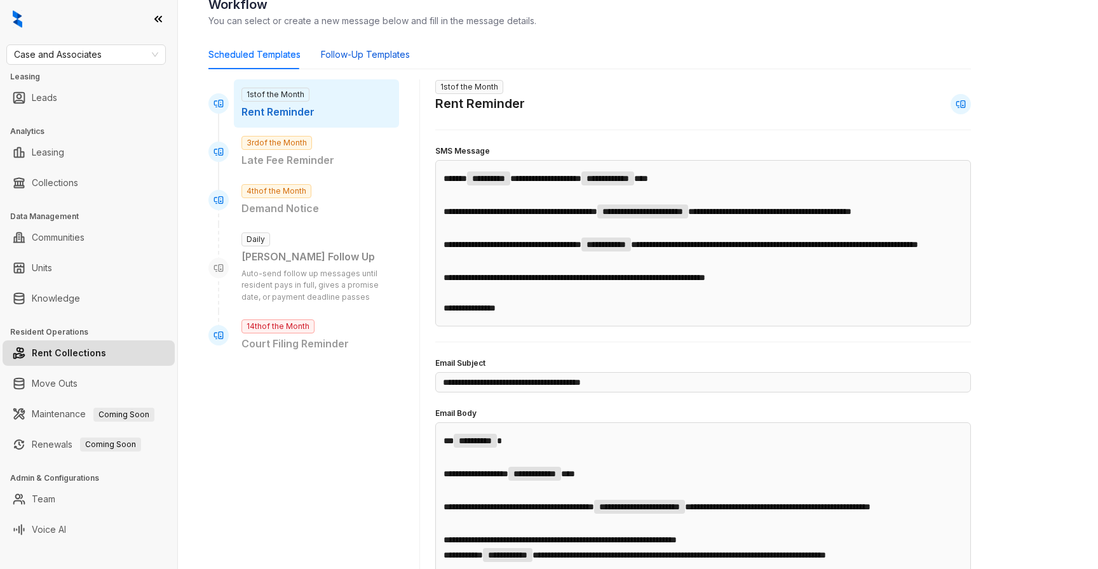
click at [360, 60] on div "Follow-Up Templates" at bounding box center [365, 55] width 89 height 14
type input "**********"
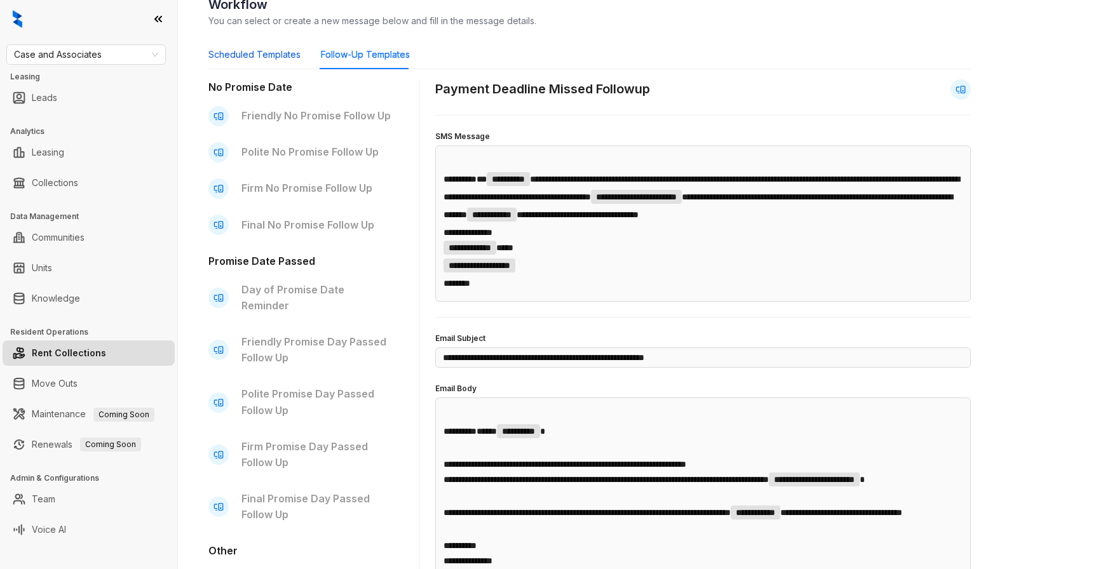
click at [271, 59] on div "Scheduled Templates" at bounding box center [254, 55] width 92 height 14
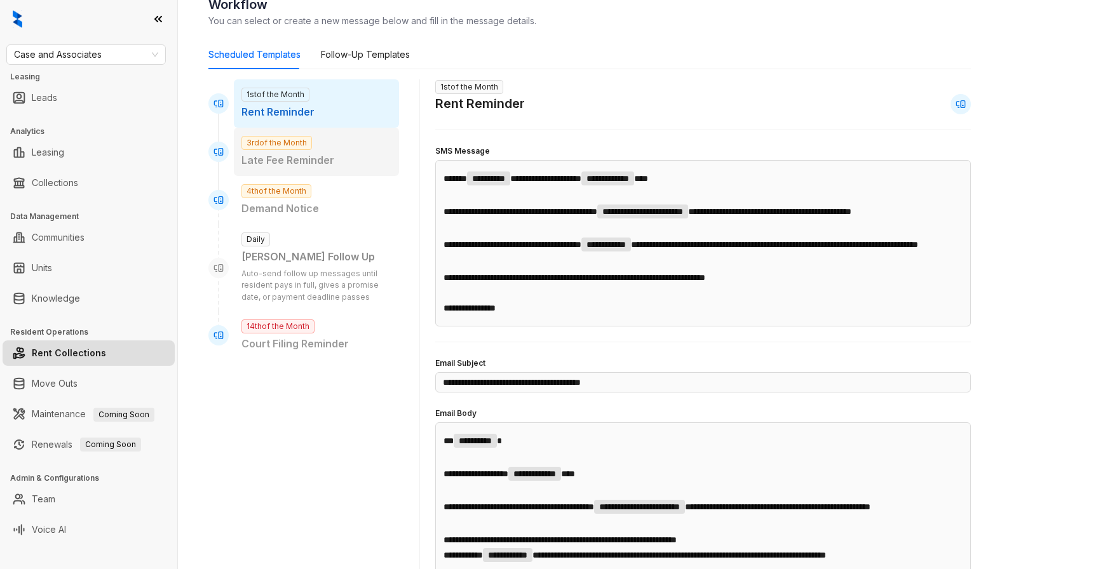
click at [320, 147] on div "3rd of the Month Late Fee Reminder" at bounding box center [316, 152] width 165 height 48
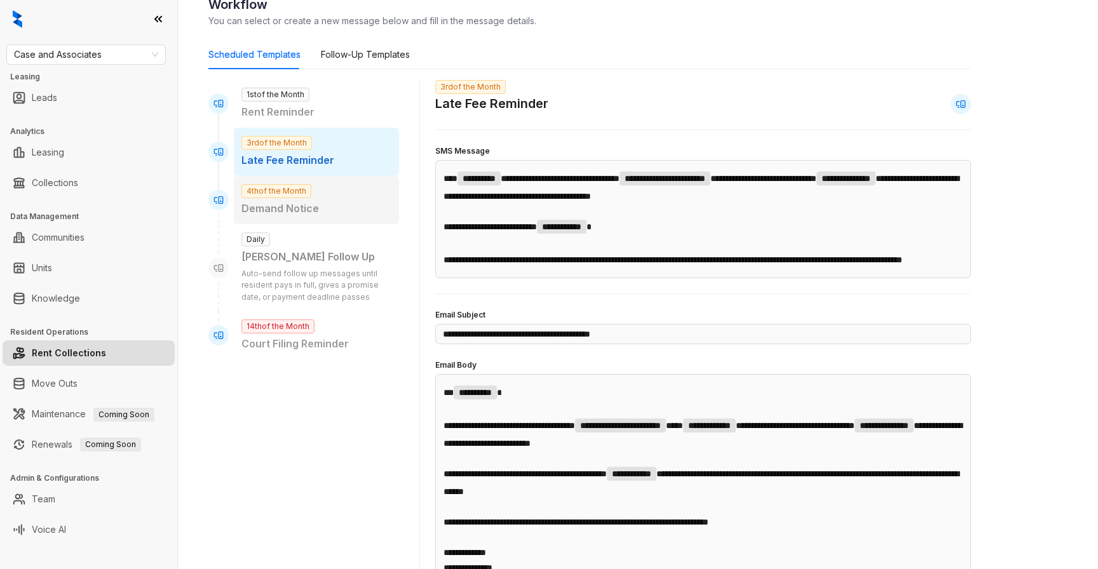
click at [323, 182] on div "4th of the Month Demand Notice" at bounding box center [316, 200] width 165 height 48
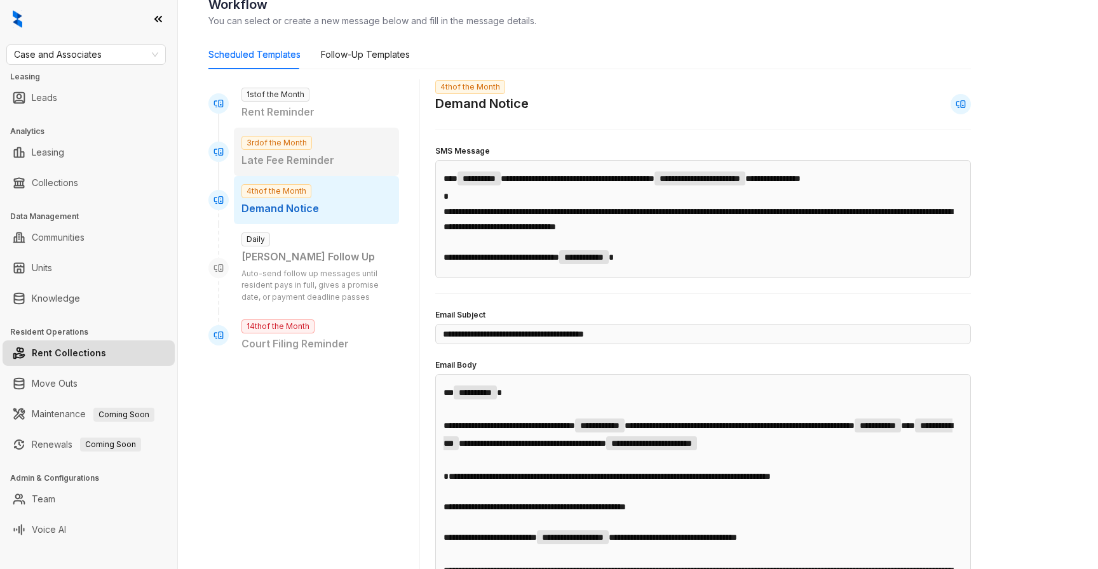
click at [334, 150] on div "3rd of the Month Late Fee Reminder" at bounding box center [316, 152] width 165 height 48
type input "**********"
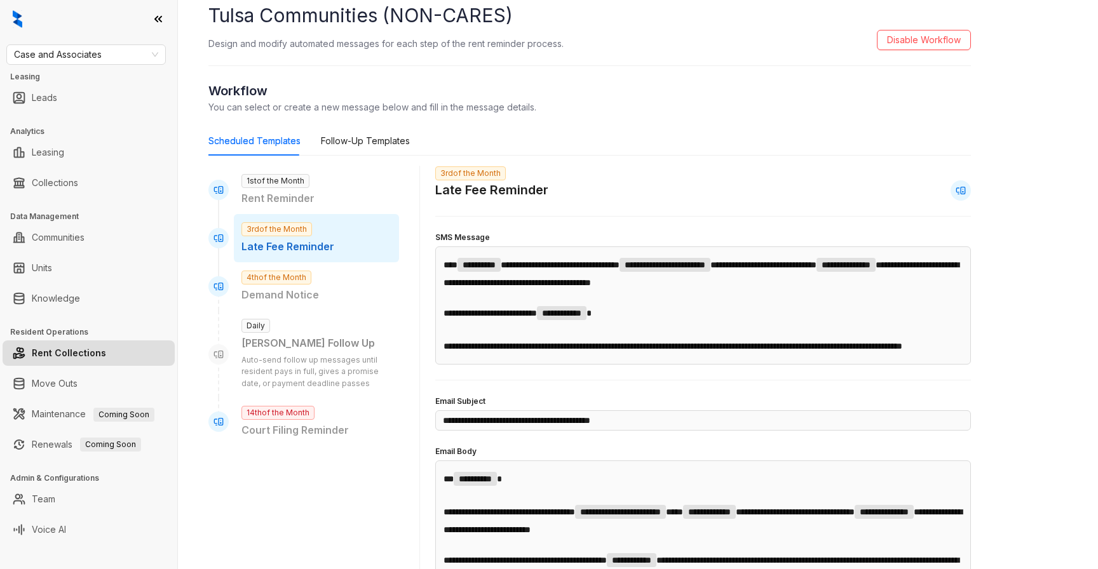
scroll to position [22, 0]
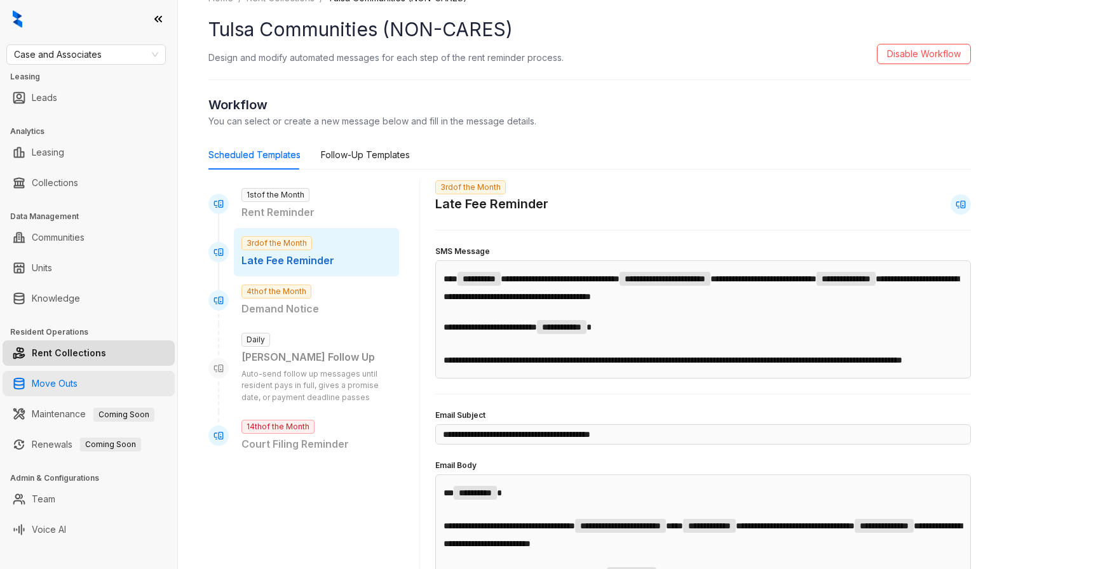
click at [78, 384] on link "Move Outs" at bounding box center [55, 383] width 46 height 25
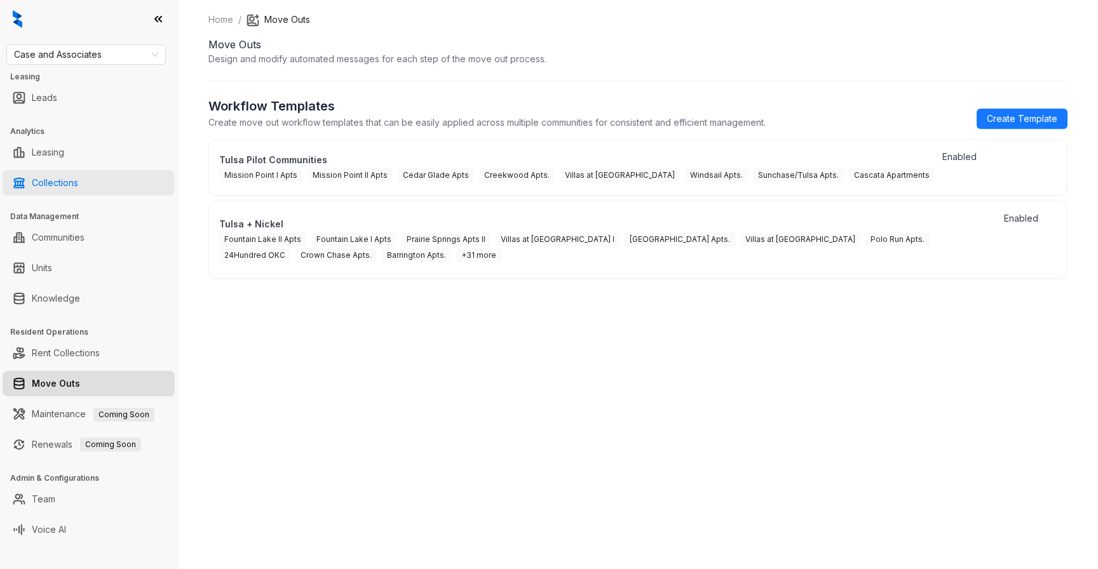
click at [75, 189] on link "Collections" at bounding box center [55, 182] width 46 height 25
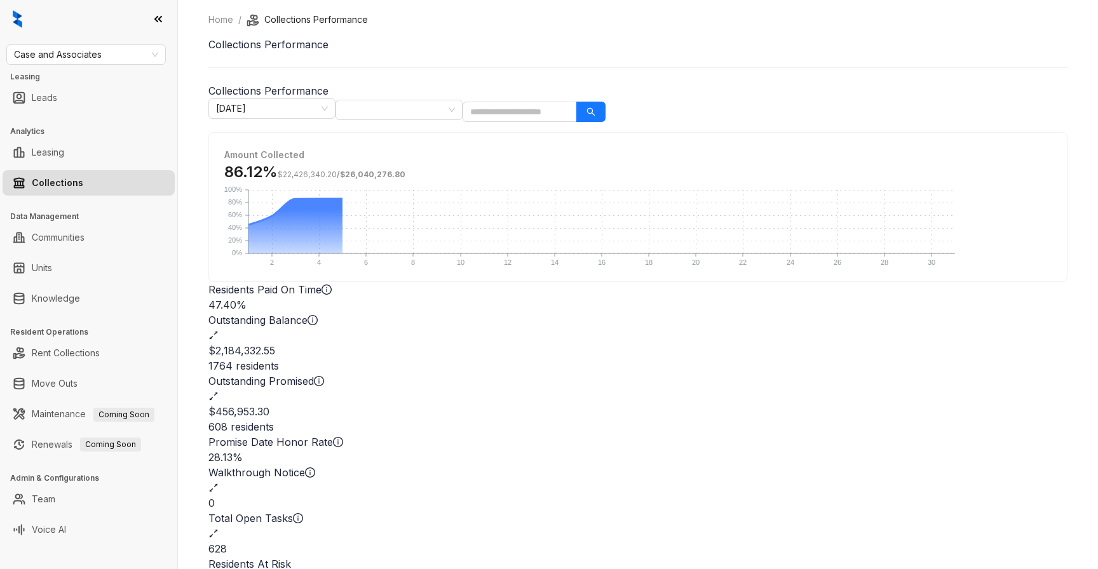
click at [219, 529] on icon "expand-alt" at bounding box center [213, 534] width 10 height 10
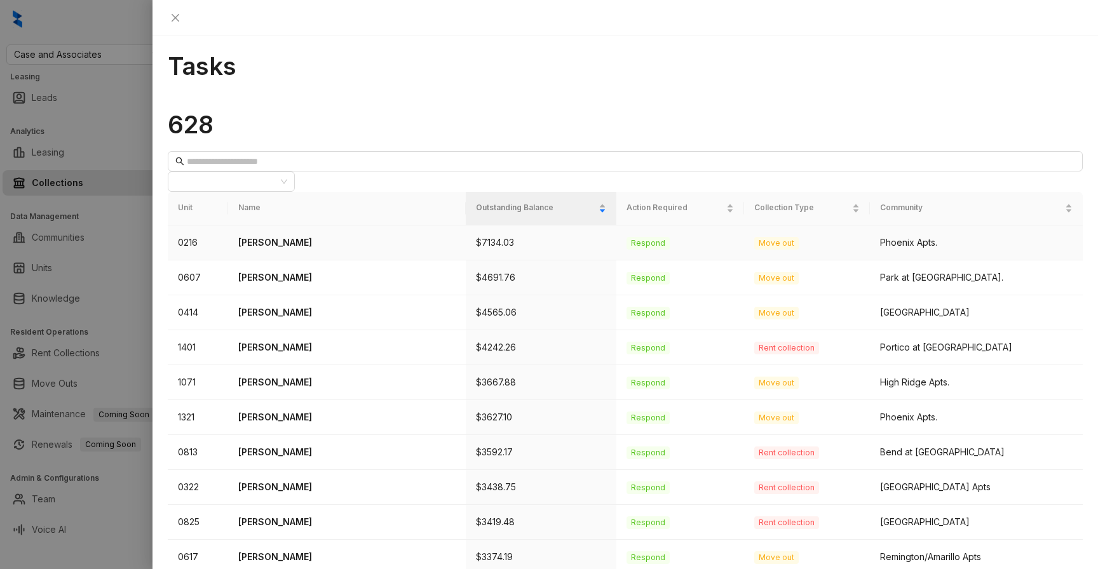
click at [294, 236] on p "[PERSON_NAME]" at bounding box center [346, 243] width 217 height 14
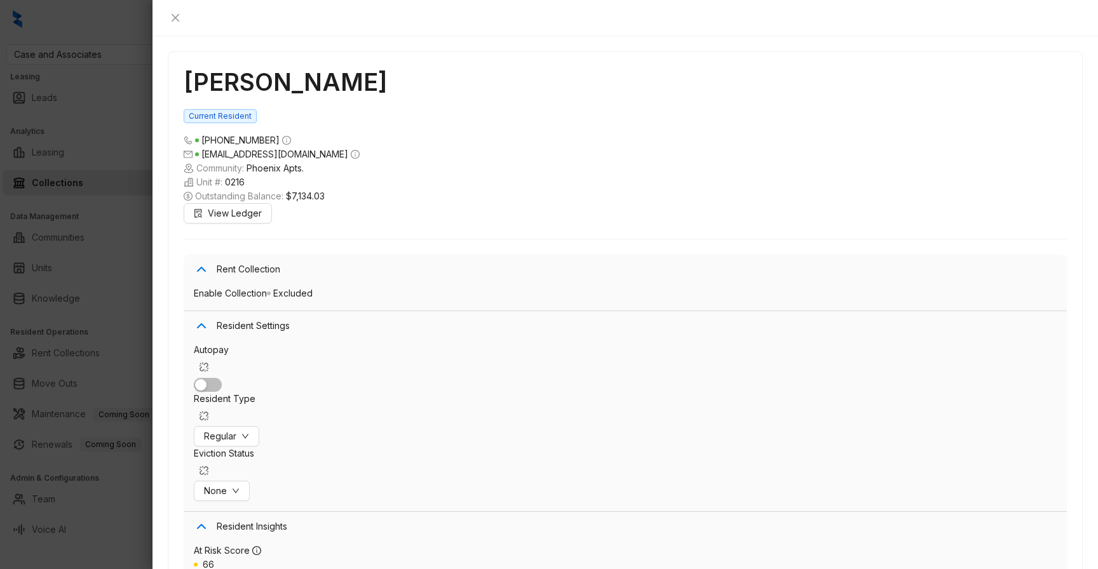
scroll to position [3225, 0]
click at [116, 169] on div at bounding box center [549, 284] width 1098 height 569
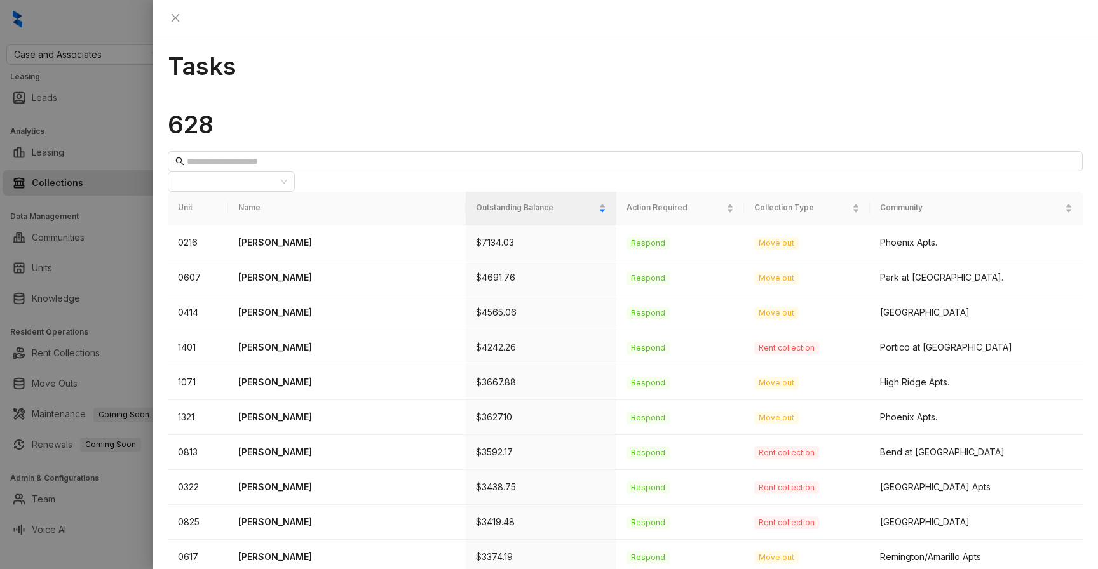
click at [139, 197] on div at bounding box center [549, 284] width 1098 height 569
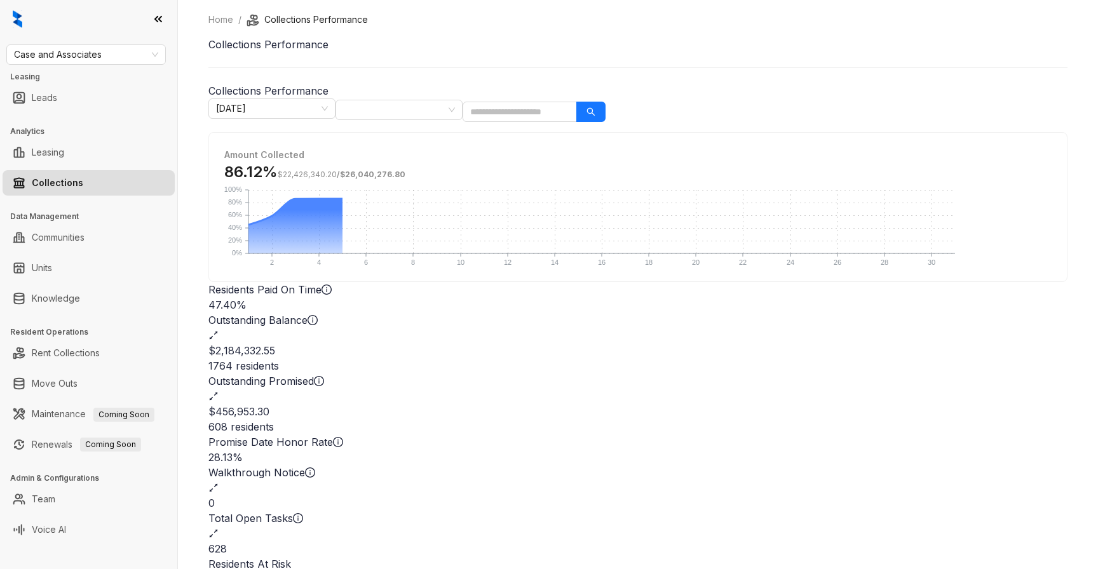
click at [219, 330] on icon "expand-alt" at bounding box center [213, 335] width 10 height 10
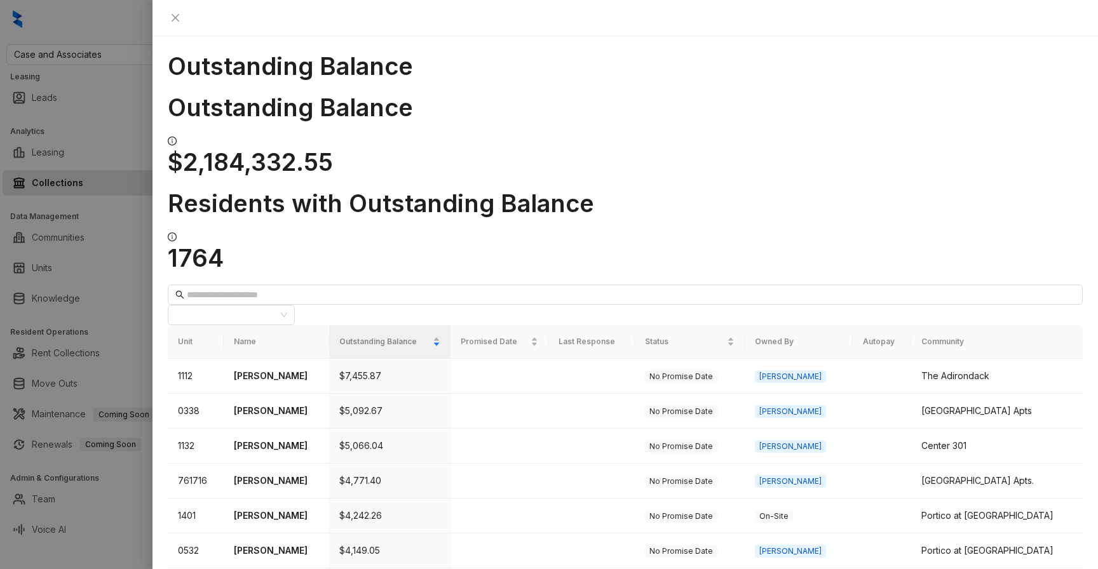
click at [60, 266] on div at bounding box center [549, 284] width 1098 height 569
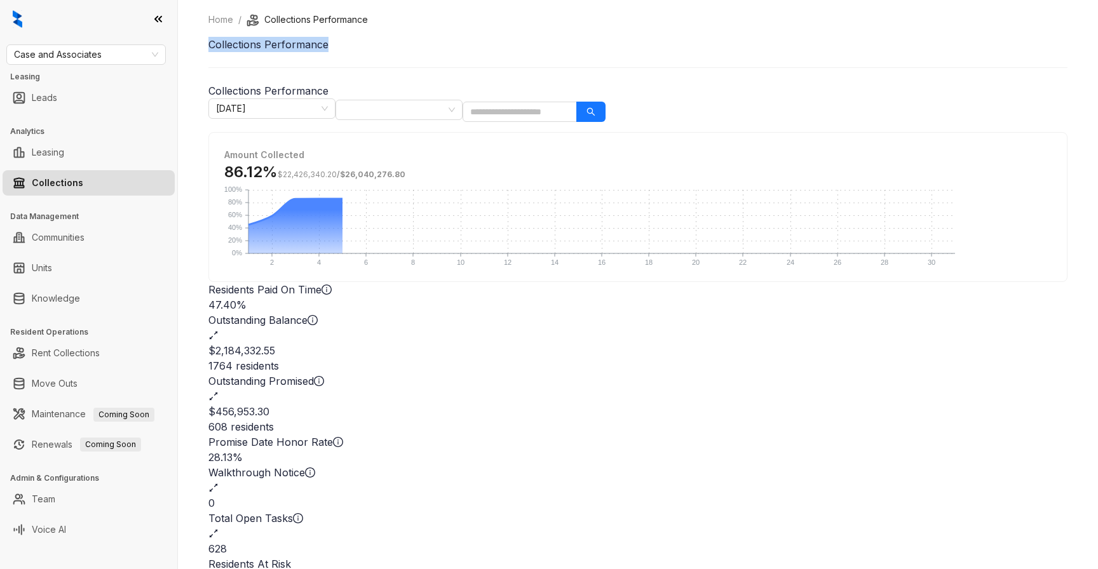
drag, startPoint x: 437, startPoint y: 44, endPoint x: 208, endPoint y: 54, distance: 229.6
click at [208, 54] on div "Home / Collections Performance Collections Performance Collections Performance …" at bounding box center [638, 284] width 920 height 569
copy h1 "Collections Performance"
click at [219, 330] on icon "expand-alt" at bounding box center [213, 335] width 10 height 10
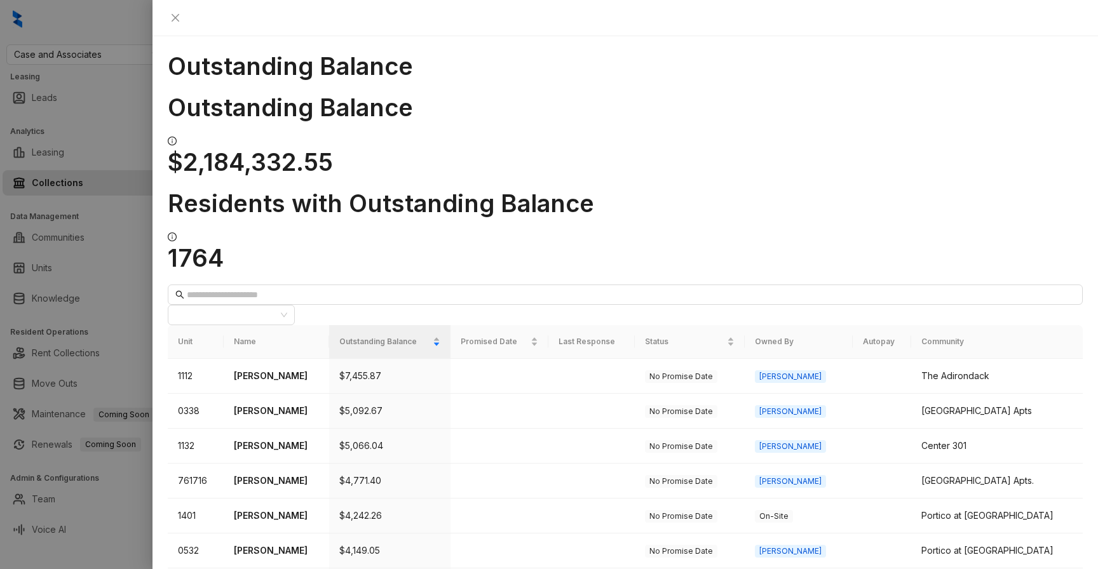
click at [60, 200] on div at bounding box center [549, 284] width 1098 height 569
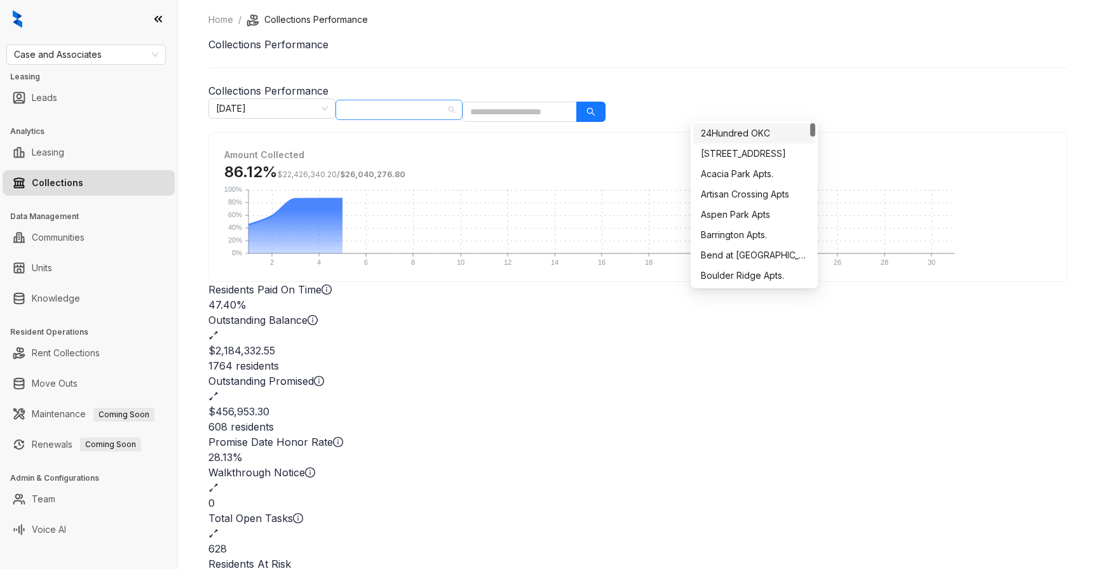
click at [447, 112] on div at bounding box center [392, 110] width 109 height 18
